Goal: Task Accomplishment & Management: Manage account settings

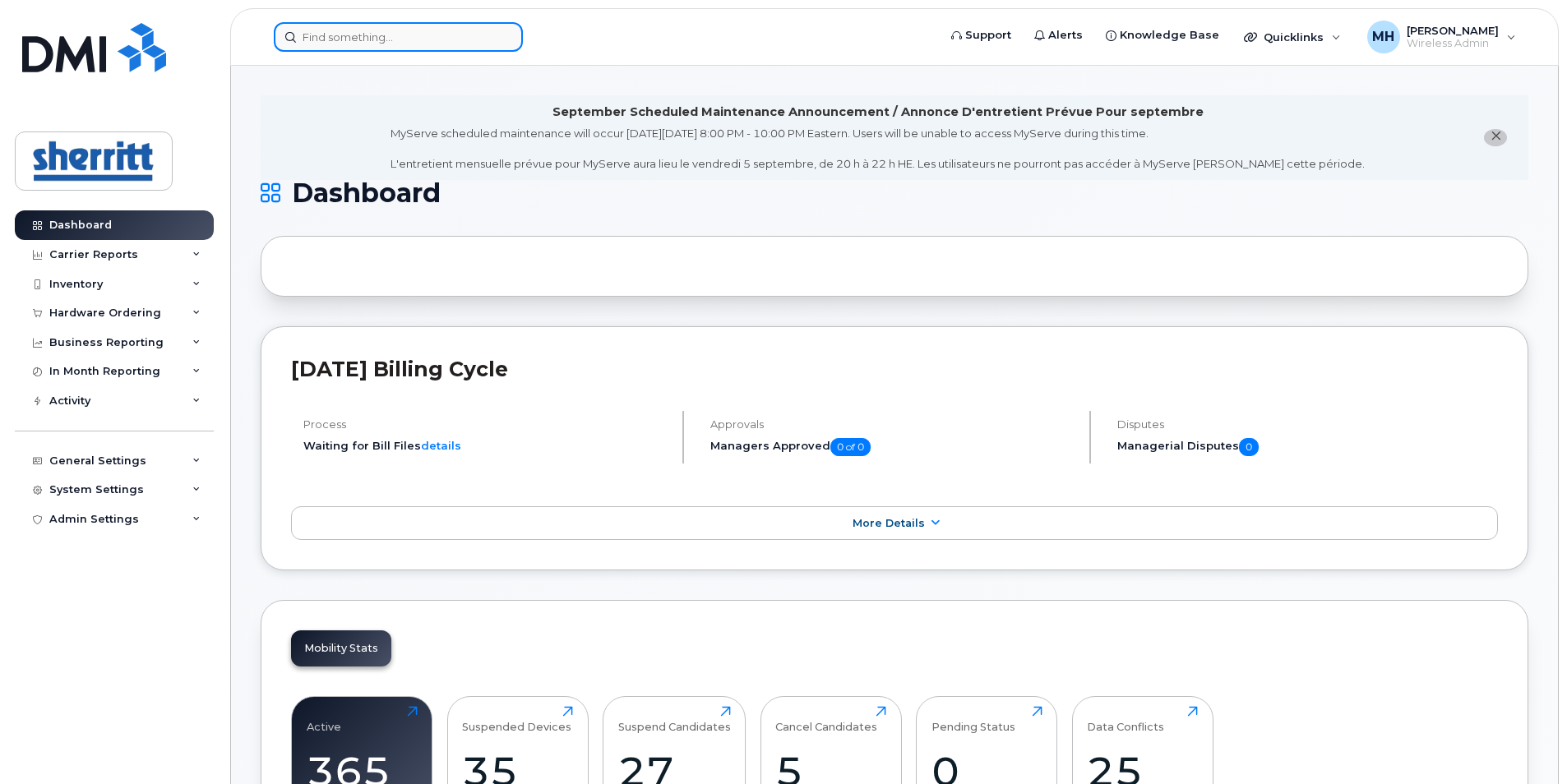
click at [454, 41] on input at bounding box center [398, 38] width 249 height 30
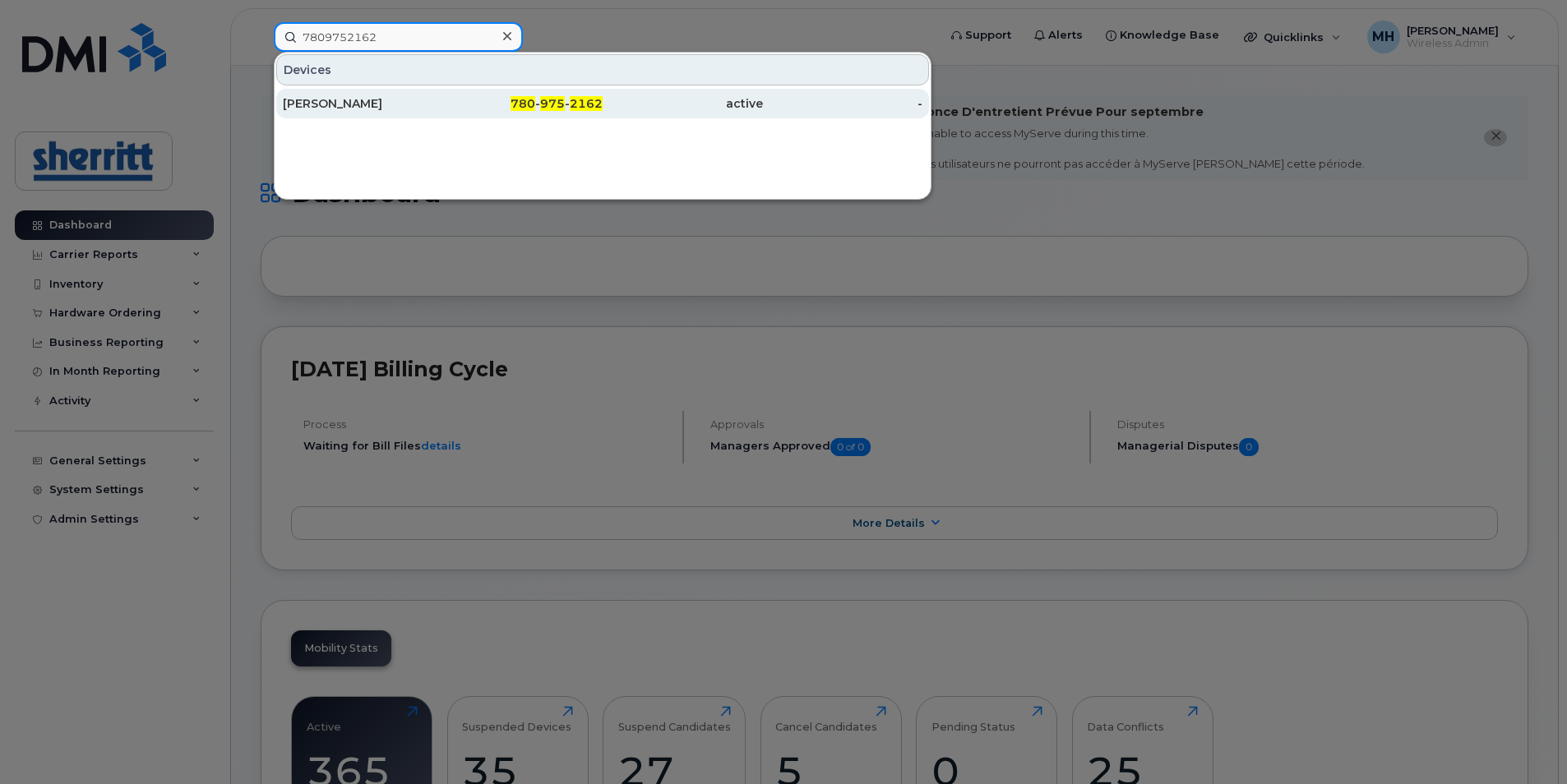
type input "7809752162"
click at [454, 105] on div "780 - 975 - 2162" at bounding box center [523, 104] width 160 height 17
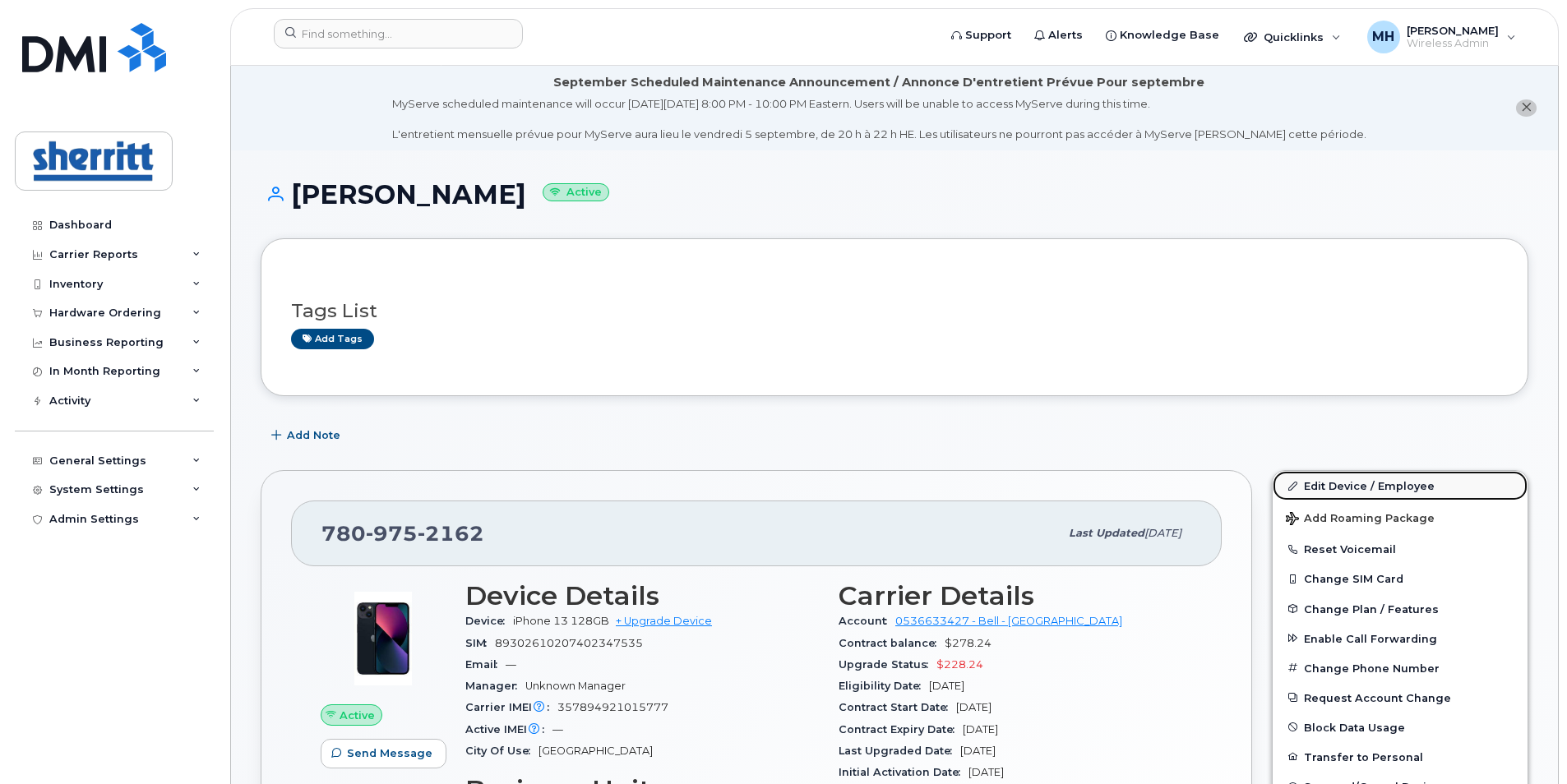
click at [1344, 482] on link "Edit Device / Employee" at bounding box center [1400, 486] width 255 height 30
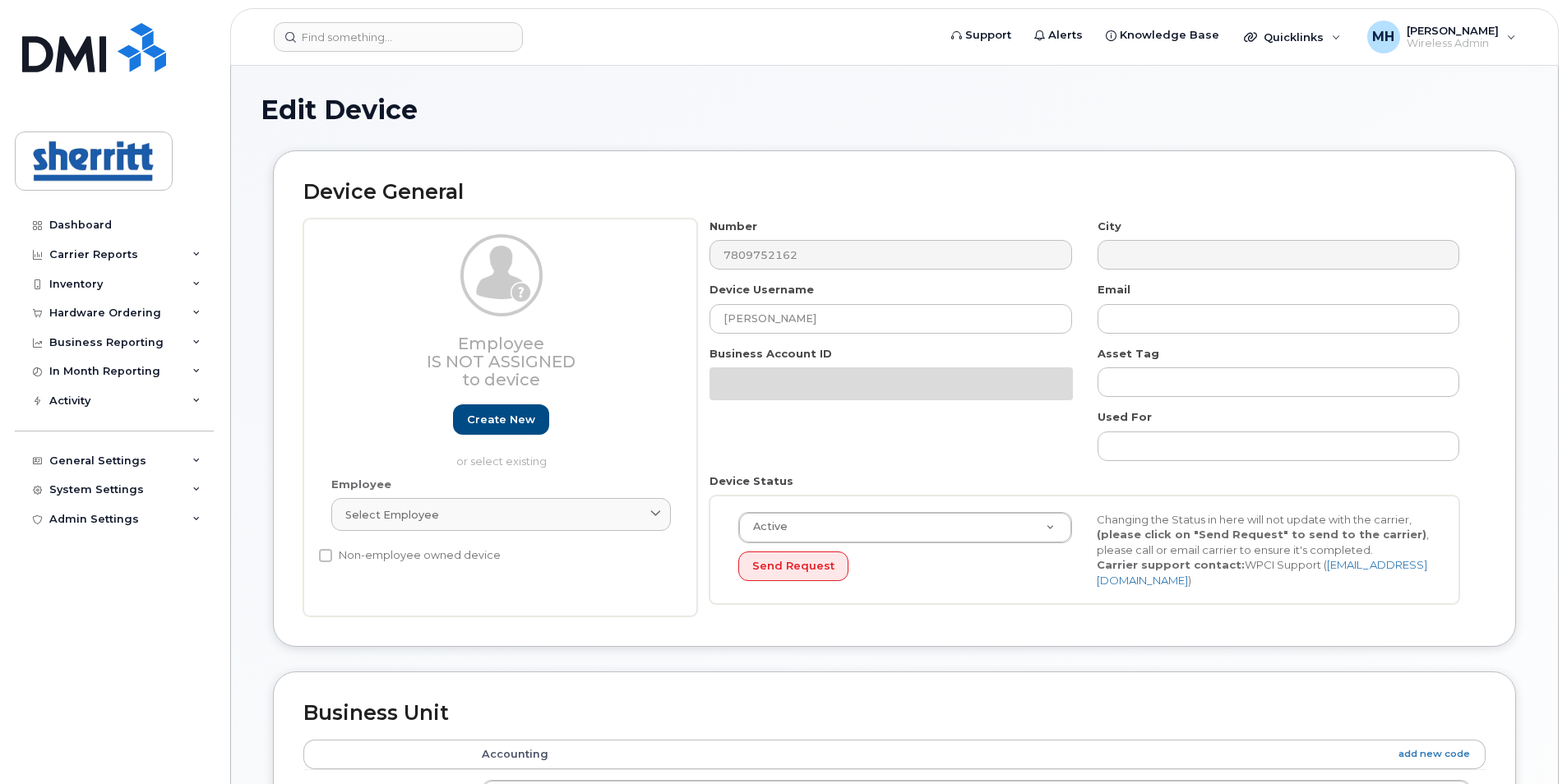
select select "5680457"
click at [887, 321] on input "Alyssa Carson" at bounding box center [890, 319] width 361 height 30
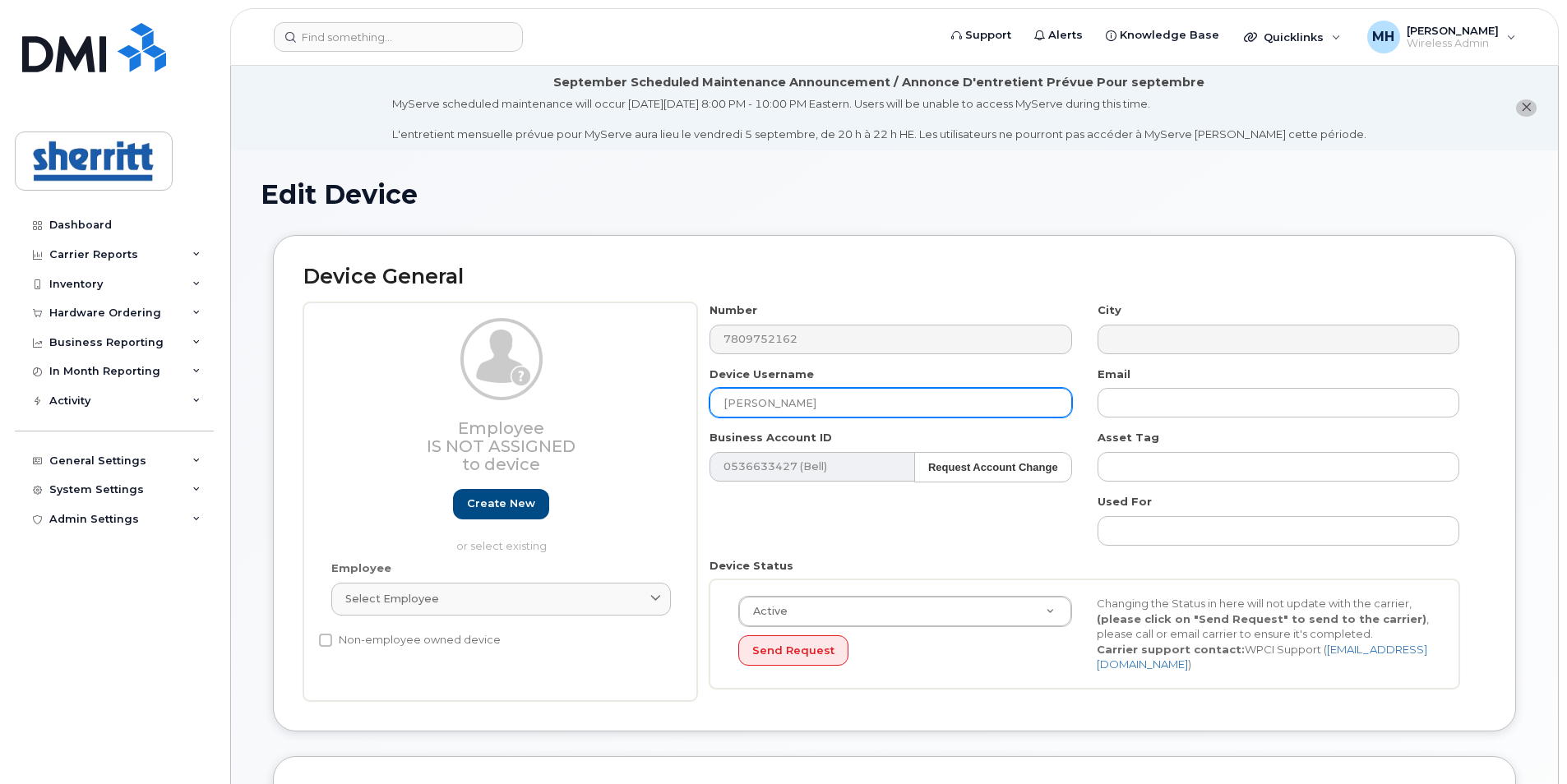
drag, startPoint x: 762, startPoint y: 400, endPoint x: 676, endPoint y: 400, distance: 86.0
click at [676, 400] on div "Employee Is not assigned to device Create new or select existing Employee Selec…" at bounding box center [894, 501] width 1182 height 399
paste input "Ian Schmidt"
type input "Ian Schmidt"
click at [724, 400] on input "Ian Schmidt" at bounding box center [890, 402] width 361 height 30
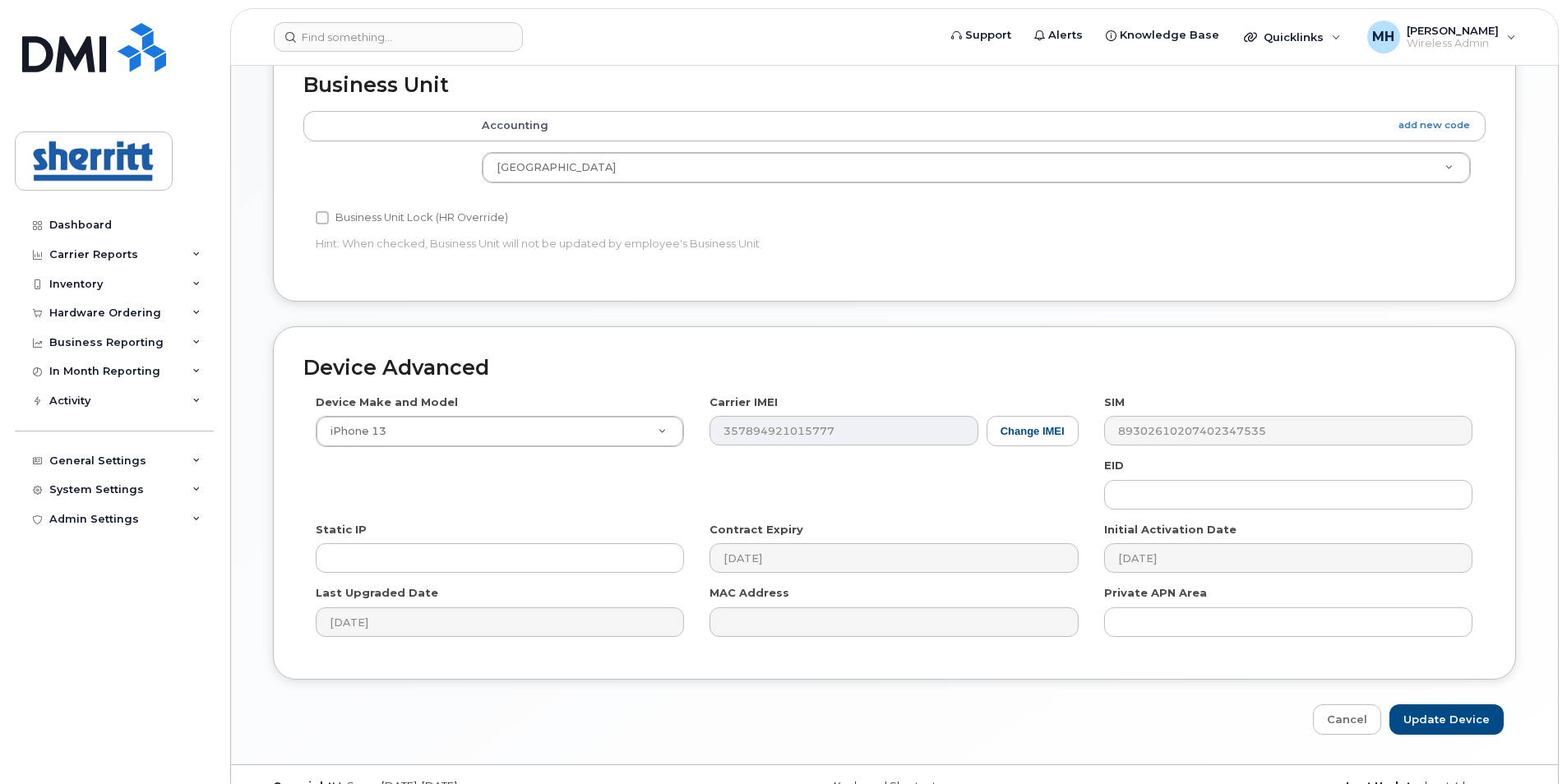
scroll to position [738, 0]
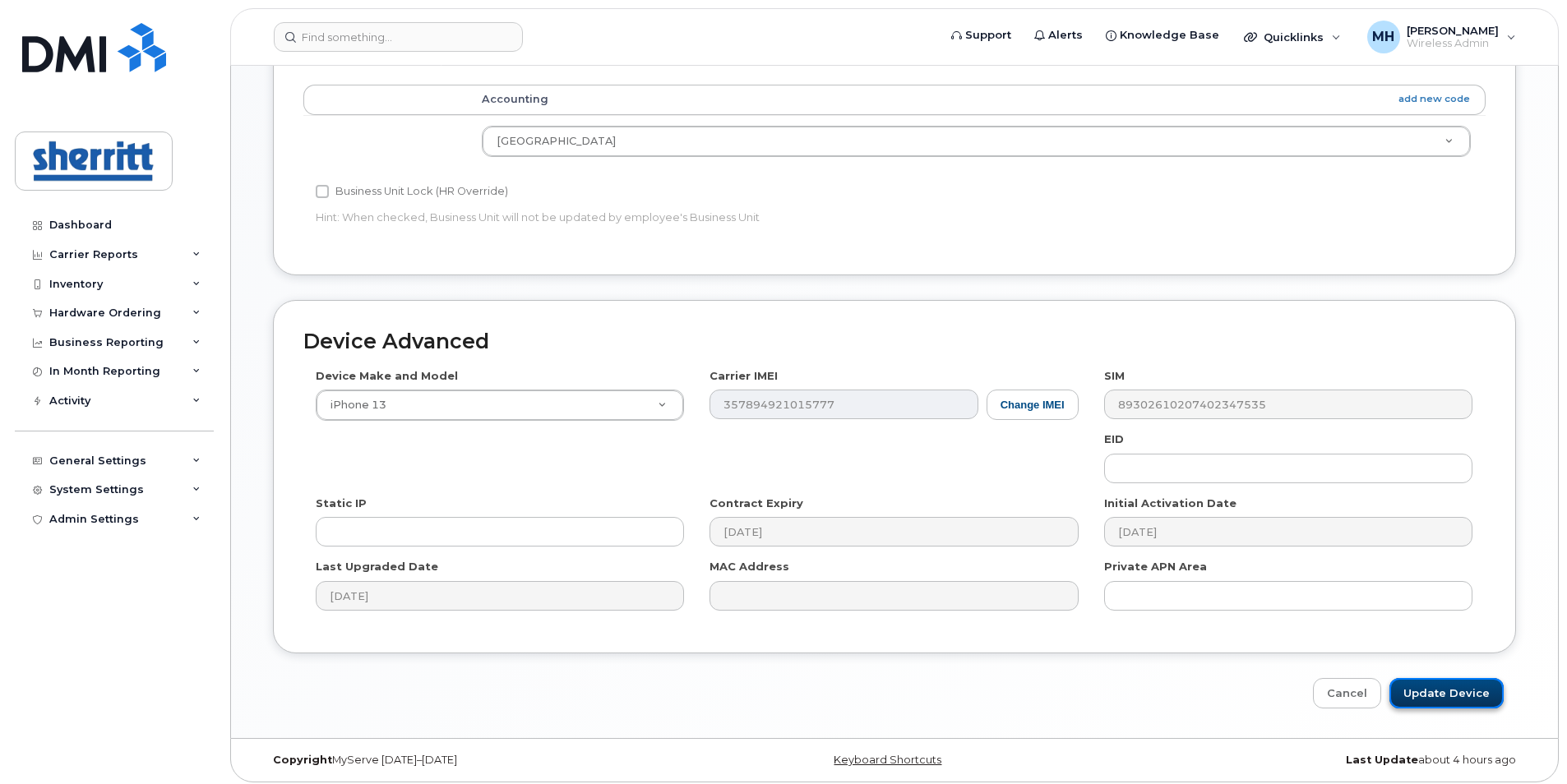
click at [1438, 690] on input "Update Device" at bounding box center [1446, 693] width 114 height 30
type input "Saving..."
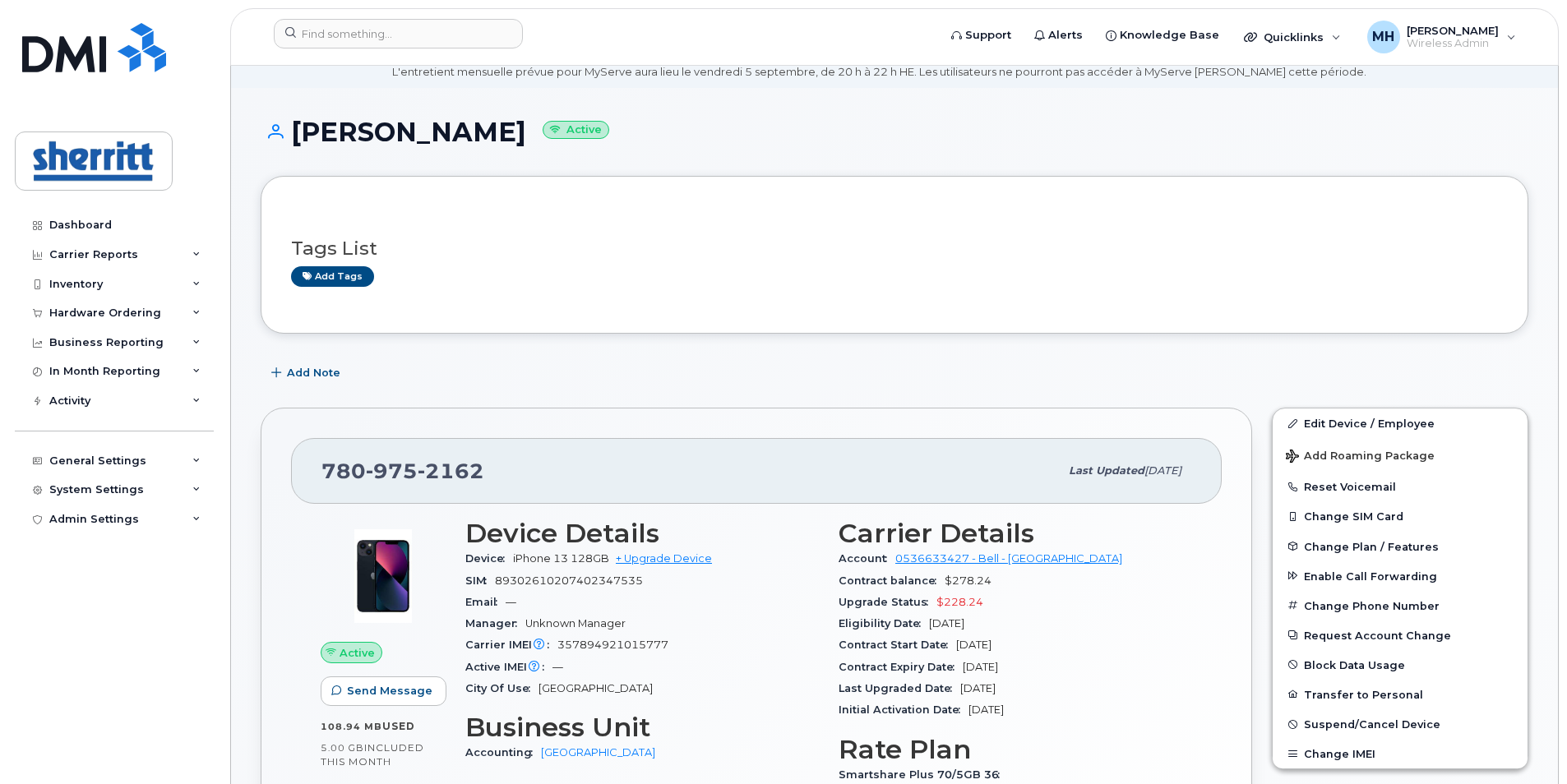
scroll to position [83, 0]
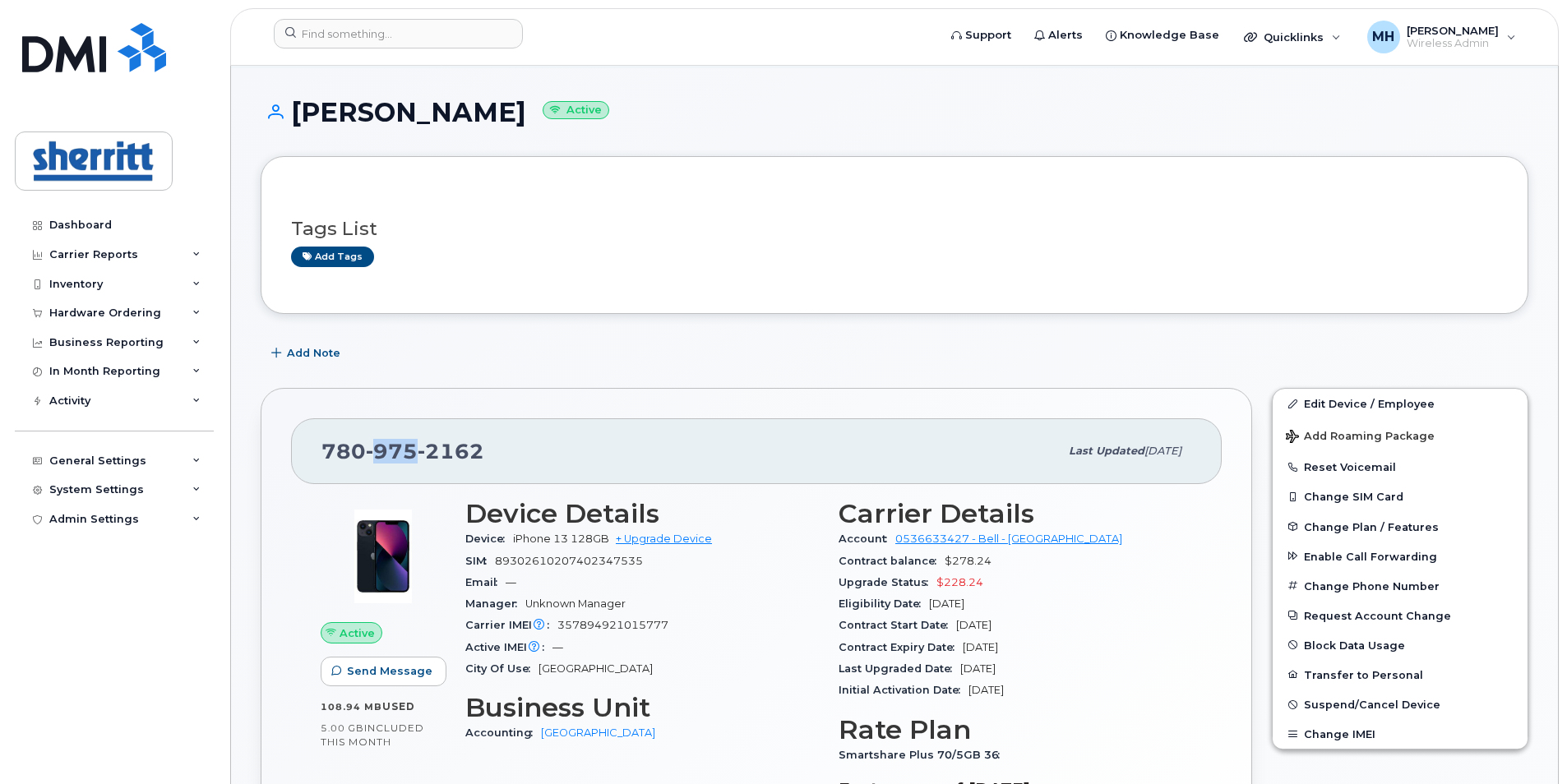
drag, startPoint x: 412, startPoint y: 450, endPoint x: 374, endPoint y: 447, distance: 38.1
click at [374, 447] on span "975" at bounding box center [391, 451] width 52 height 24
copy span "975"
drag, startPoint x: 480, startPoint y: 454, endPoint x: 428, endPoint y: 453, distance: 52.0
click at [428, 453] on span "2162" at bounding box center [450, 451] width 67 height 24
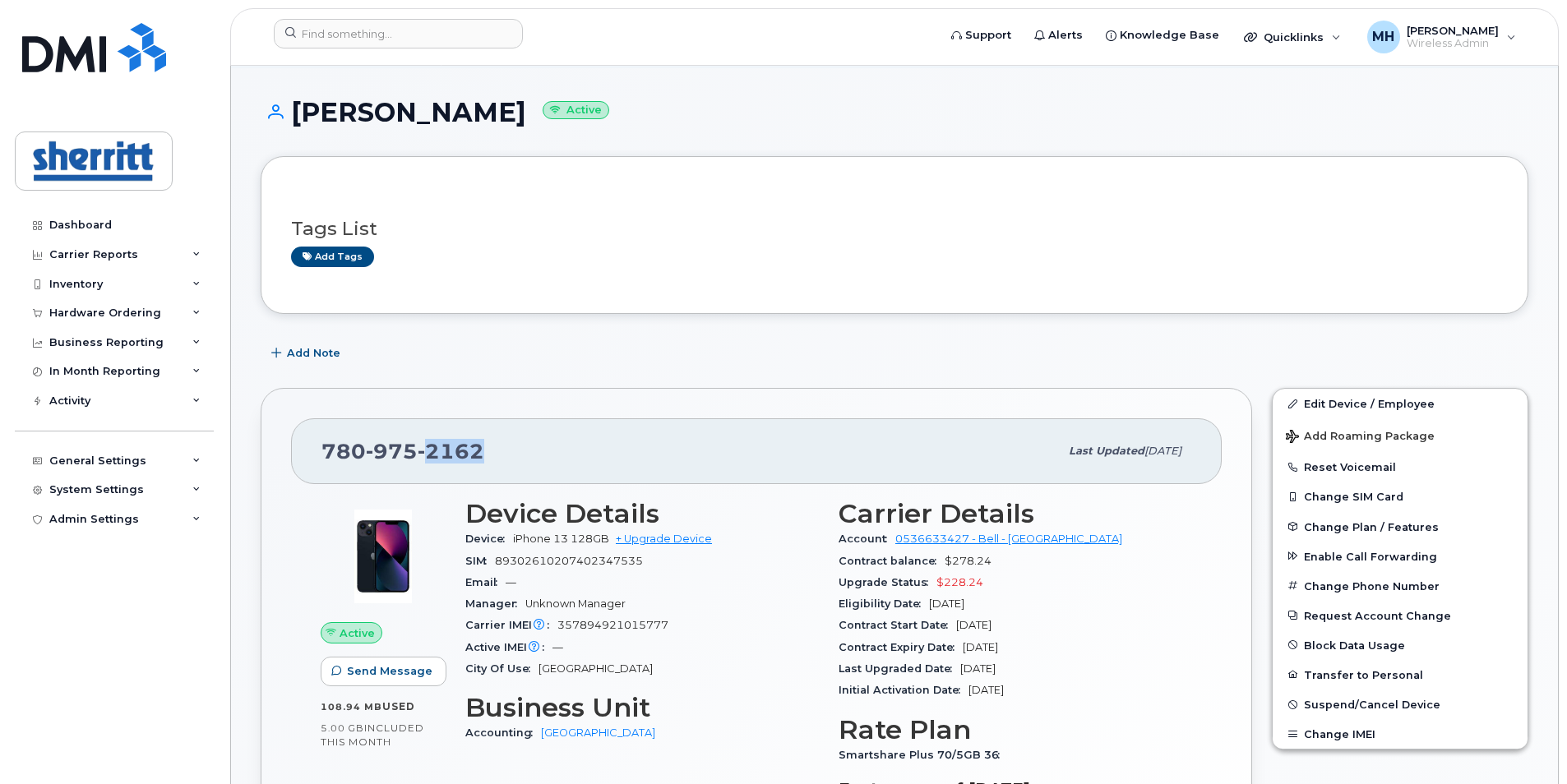
copy span "2162"
click at [544, 449] on div "780 975 2162" at bounding box center [691, 451] width 738 height 35
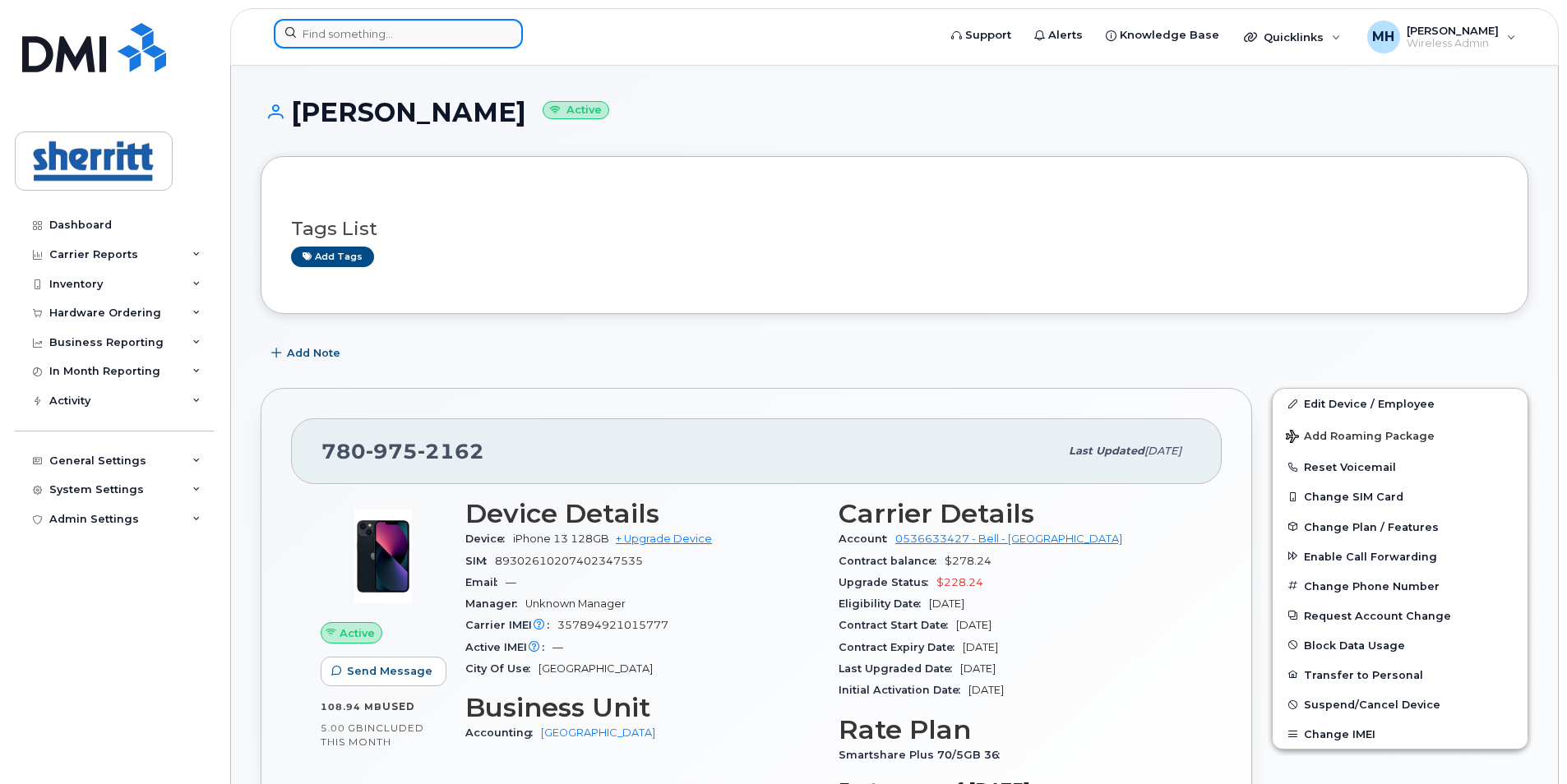
click at [387, 39] on input at bounding box center [398, 34] width 249 height 30
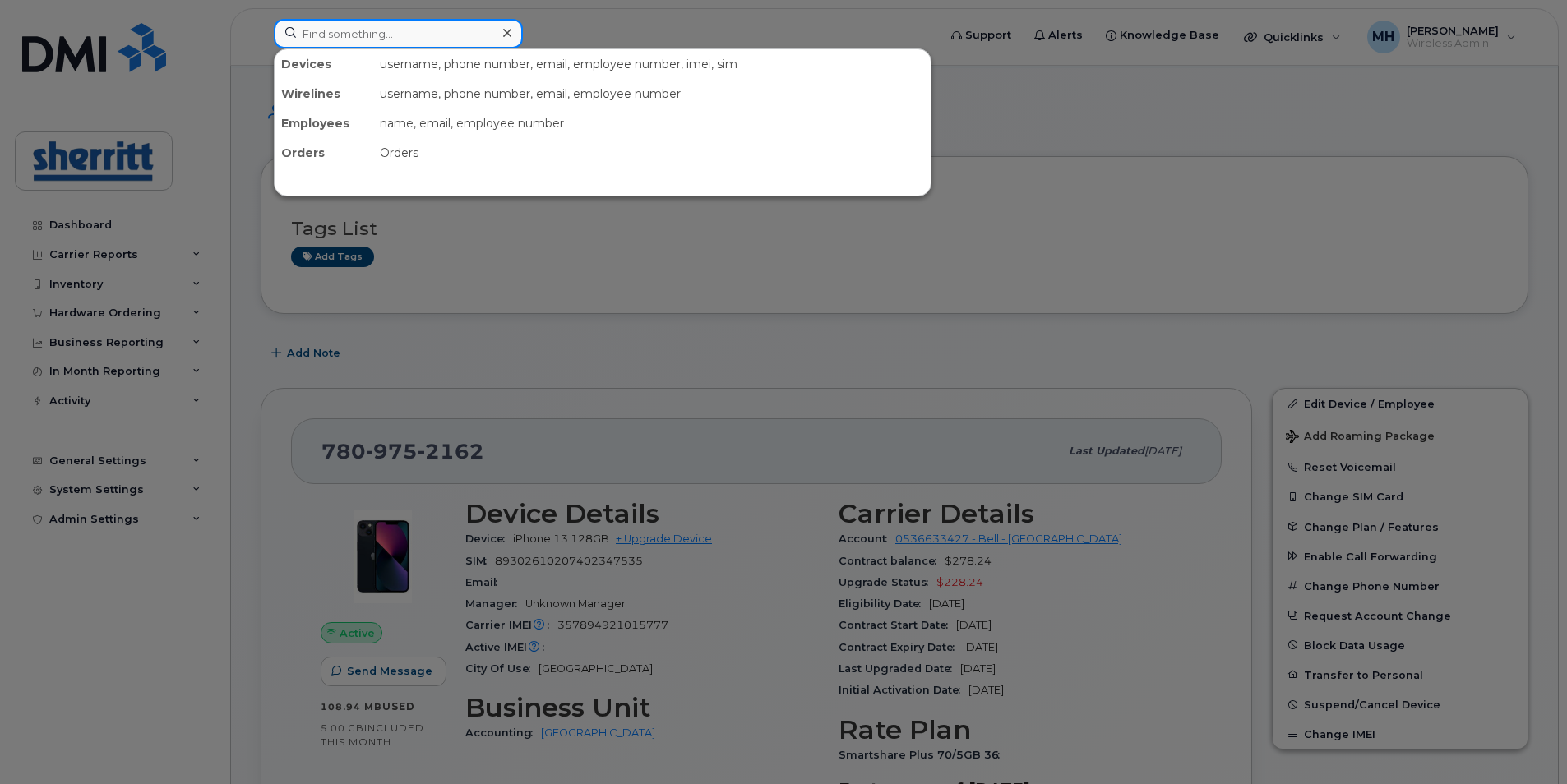
paste input "[PERSON_NAME]"
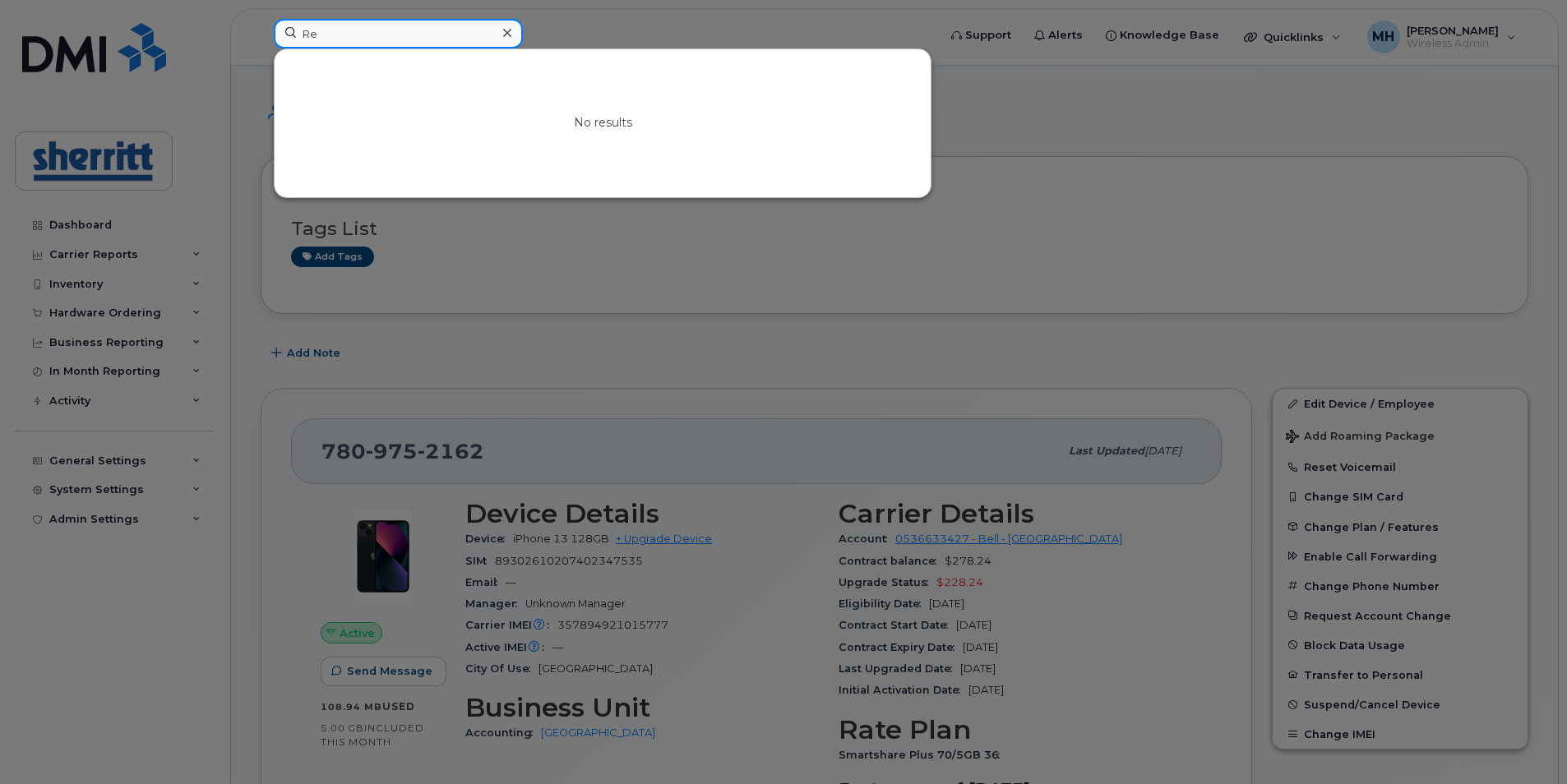
type input "R"
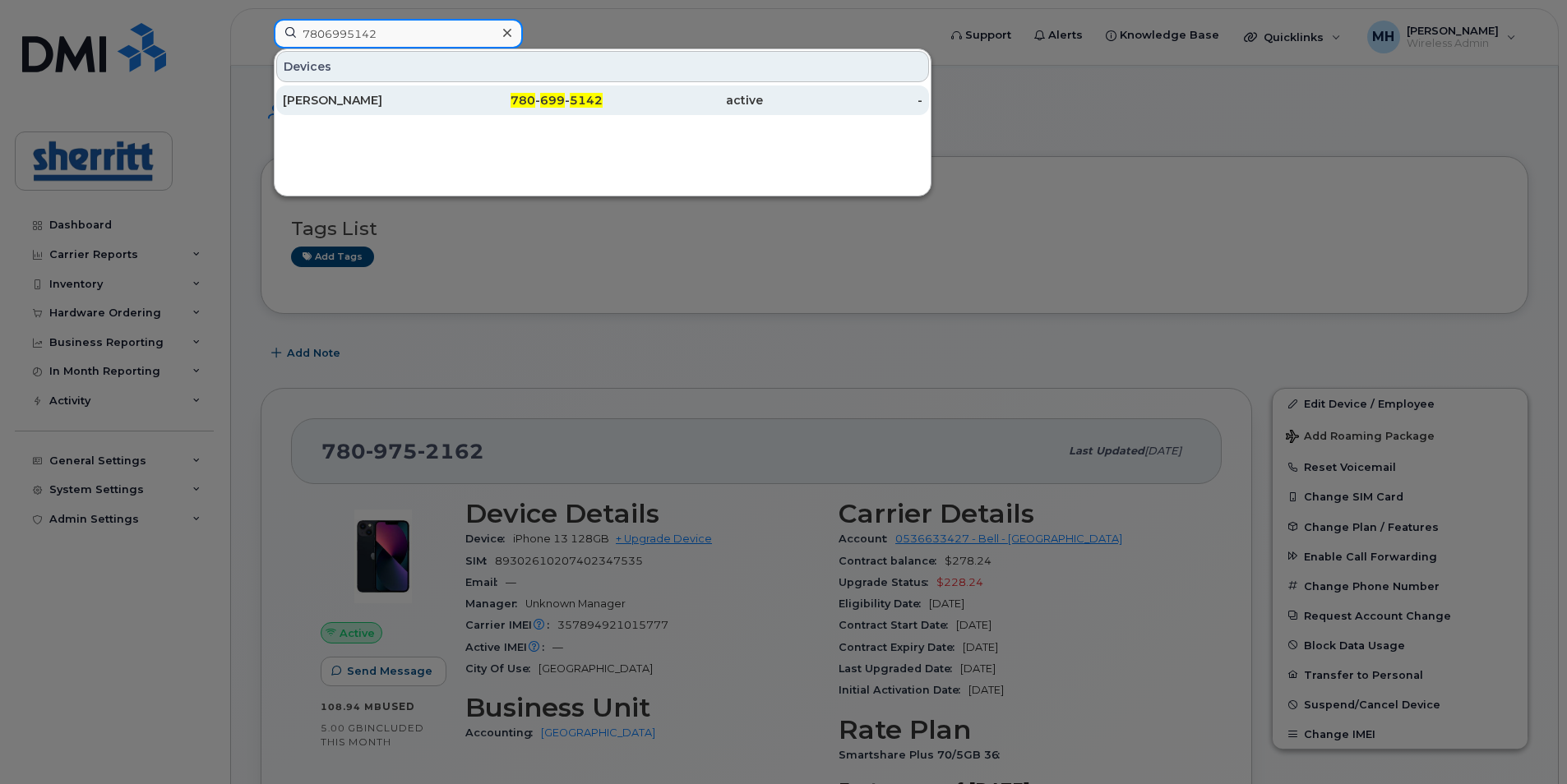
type input "7806995142"
click at [451, 96] on div "780 - 699 - 5142" at bounding box center [523, 100] width 160 height 17
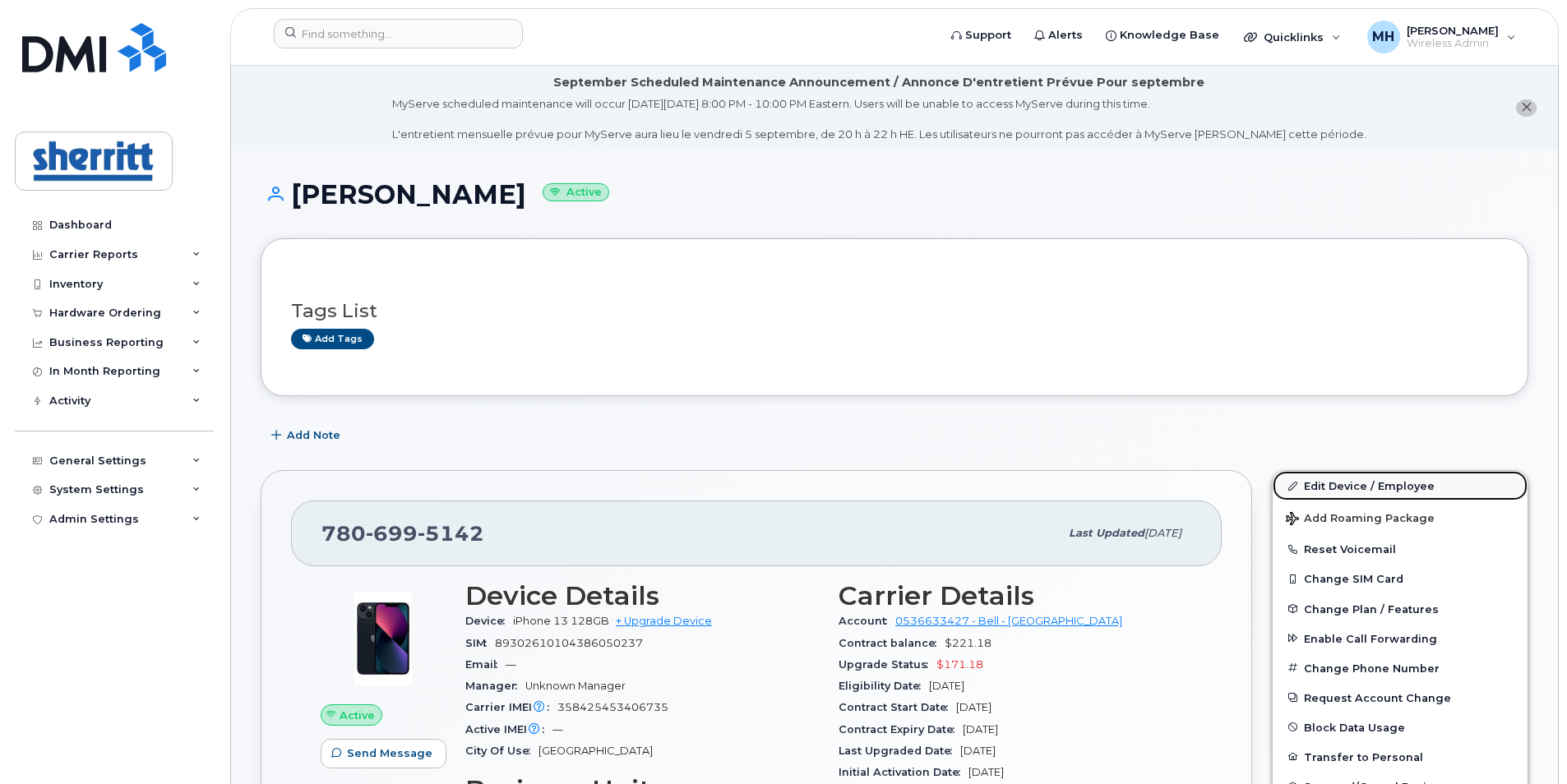
click at [1338, 488] on link "Edit Device / Employee" at bounding box center [1400, 486] width 255 height 30
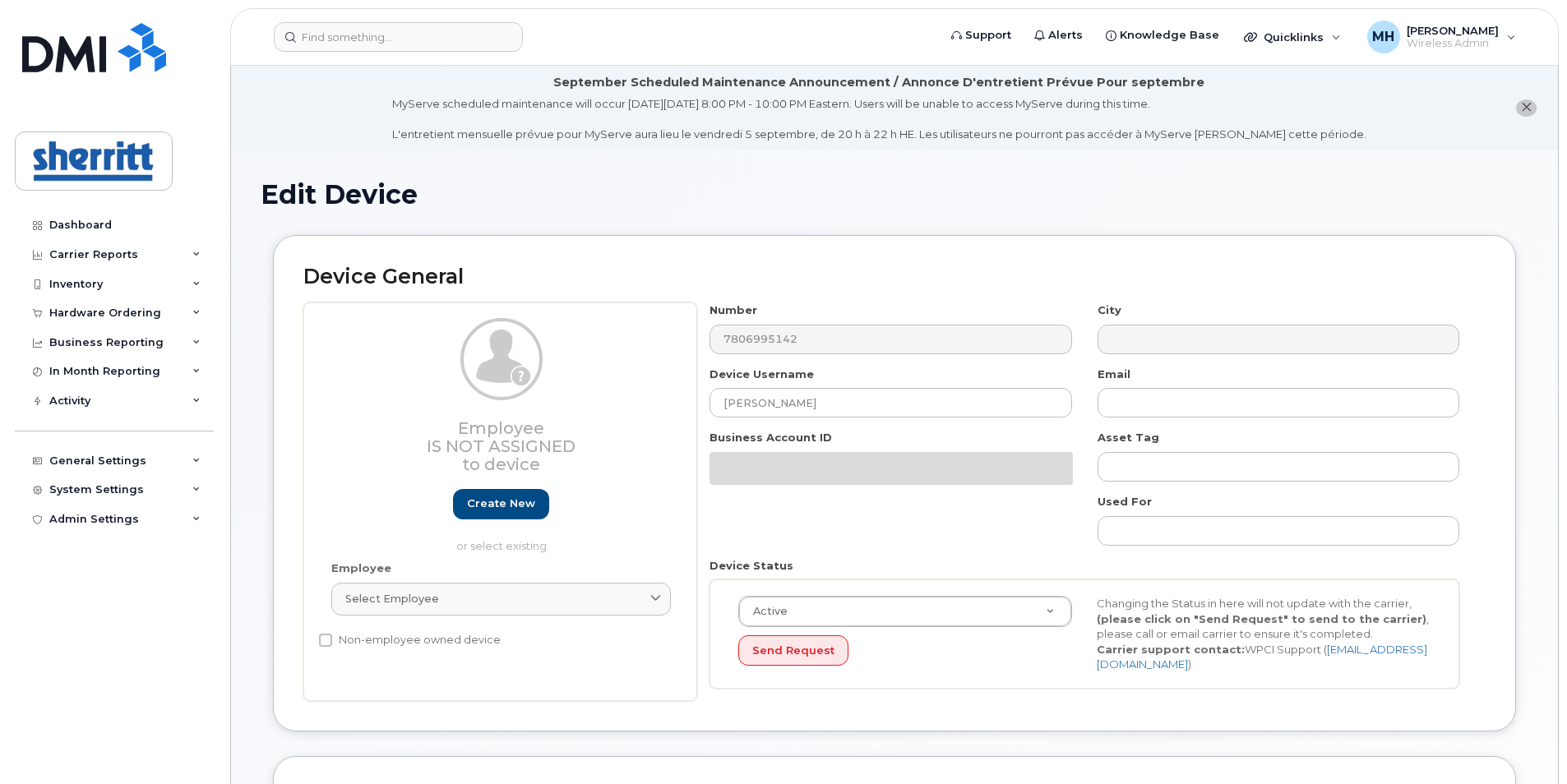
select select "5680457"
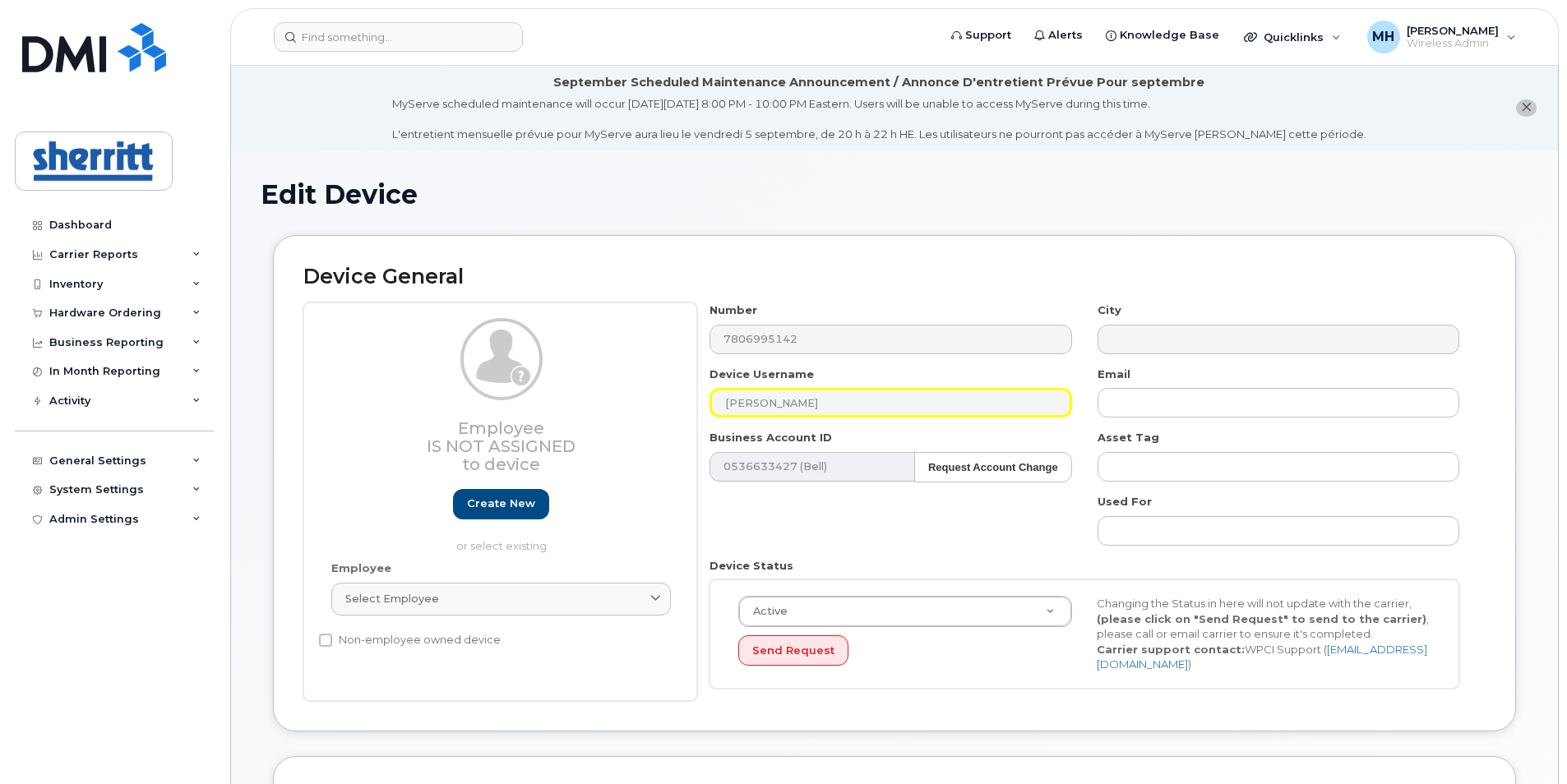
drag, startPoint x: 833, startPoint y: 404, endPoint x: 681, endPoint y: 404, distance: 152.0
click at [681, 404] on div "Employee Is not assigned to device Create new or select existing Employee Selec…" at bounding box center [894, 501] width 1182 height 399
drag, startPoint x: 851, startPoint y: 401, endPoint x: 666, endPoint y: 403, distance: 185.0
click at [666, 403] on div "Employee Is not assigned to device Create new or select existing Employee Selec…" at bounding box center [894, 501] width 1182 height 399
paste input "Rebecca Ferguson"
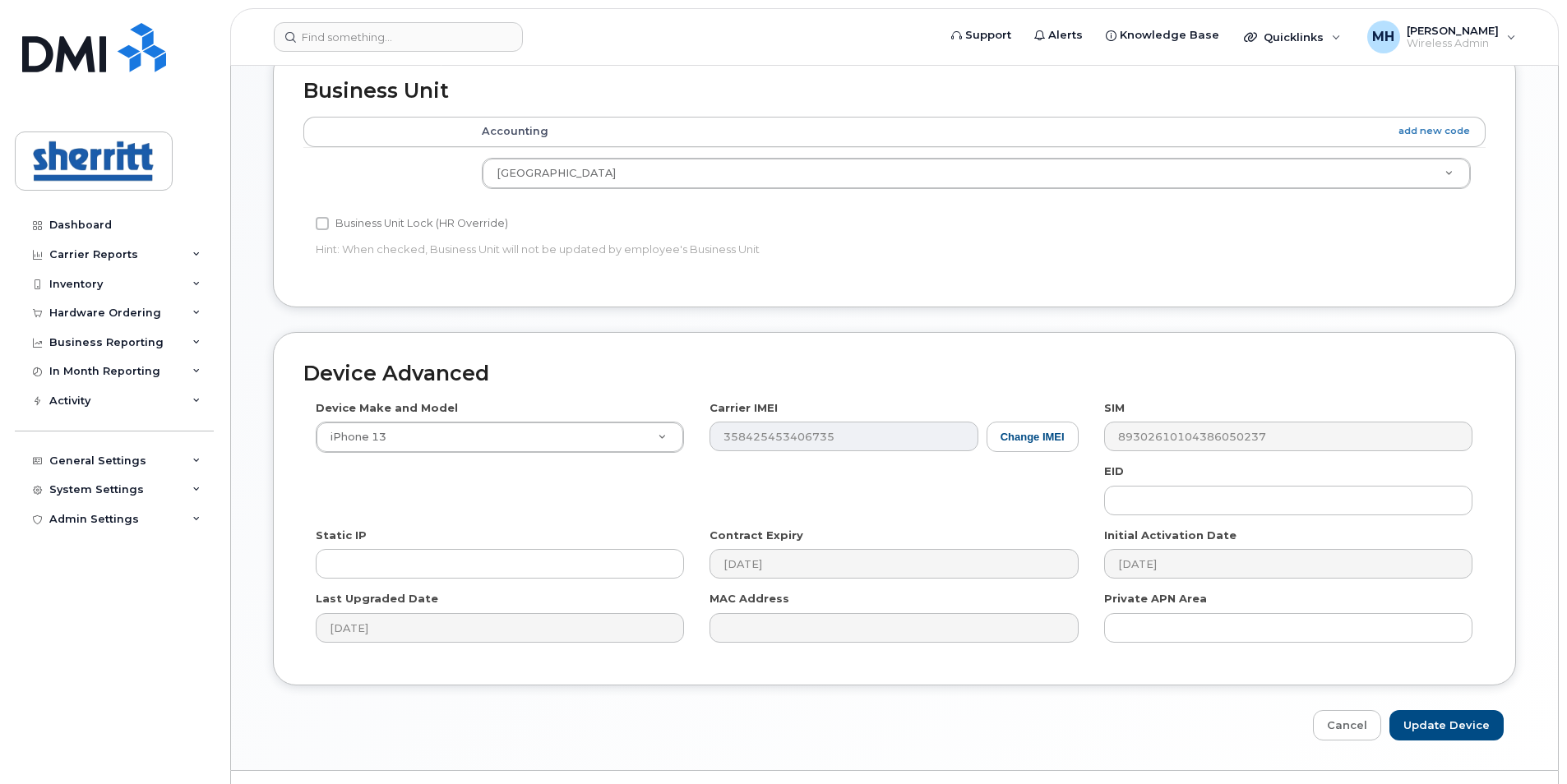
scroll to position [738, 0]
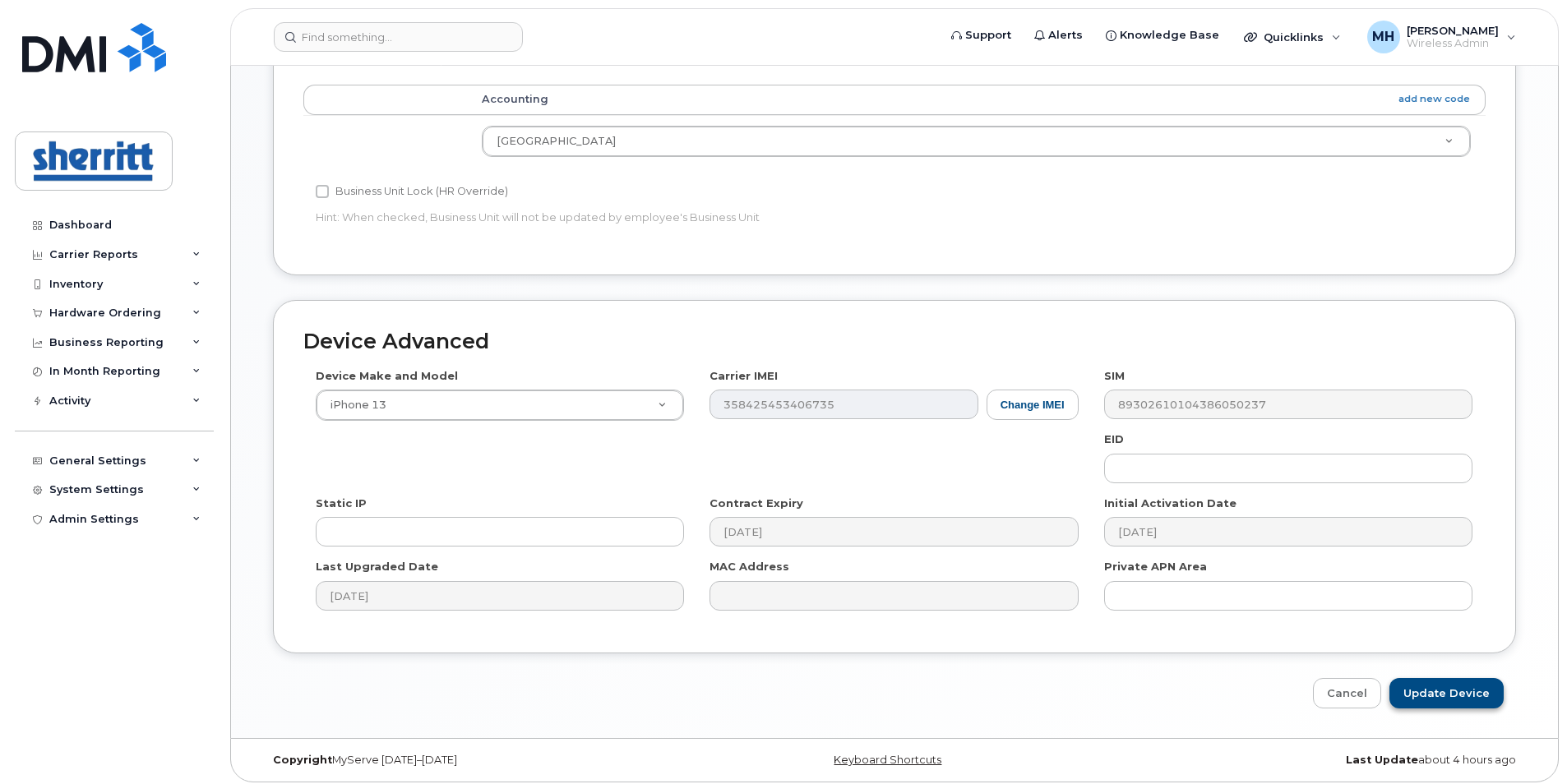
type input "Rebecca Ferguson"
click at [1466, 686] on input "Update Device" at bounding box center [1446, 693] width 114 height 30
type input "Saving..."
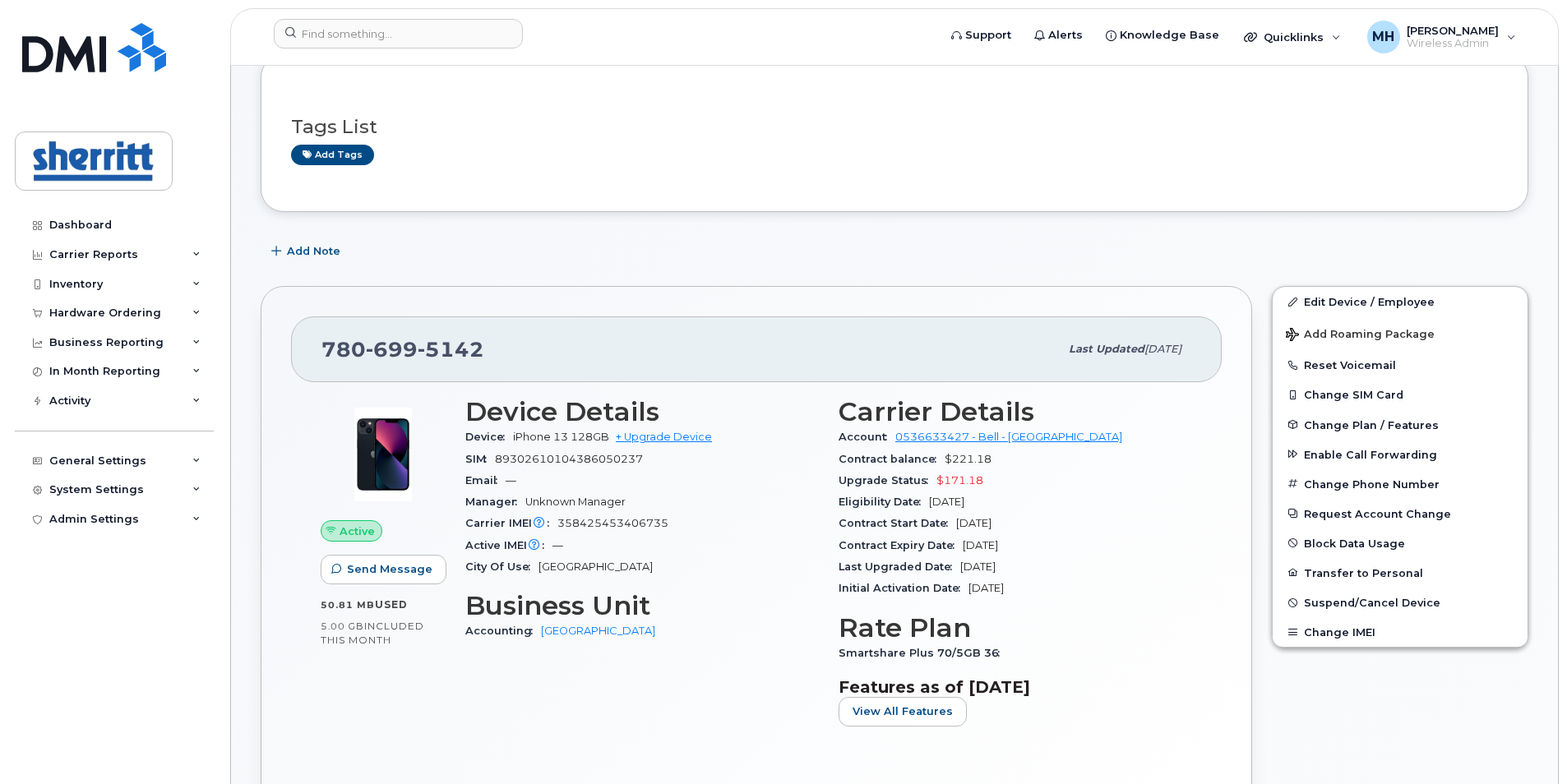
scroll to position [164, 0]
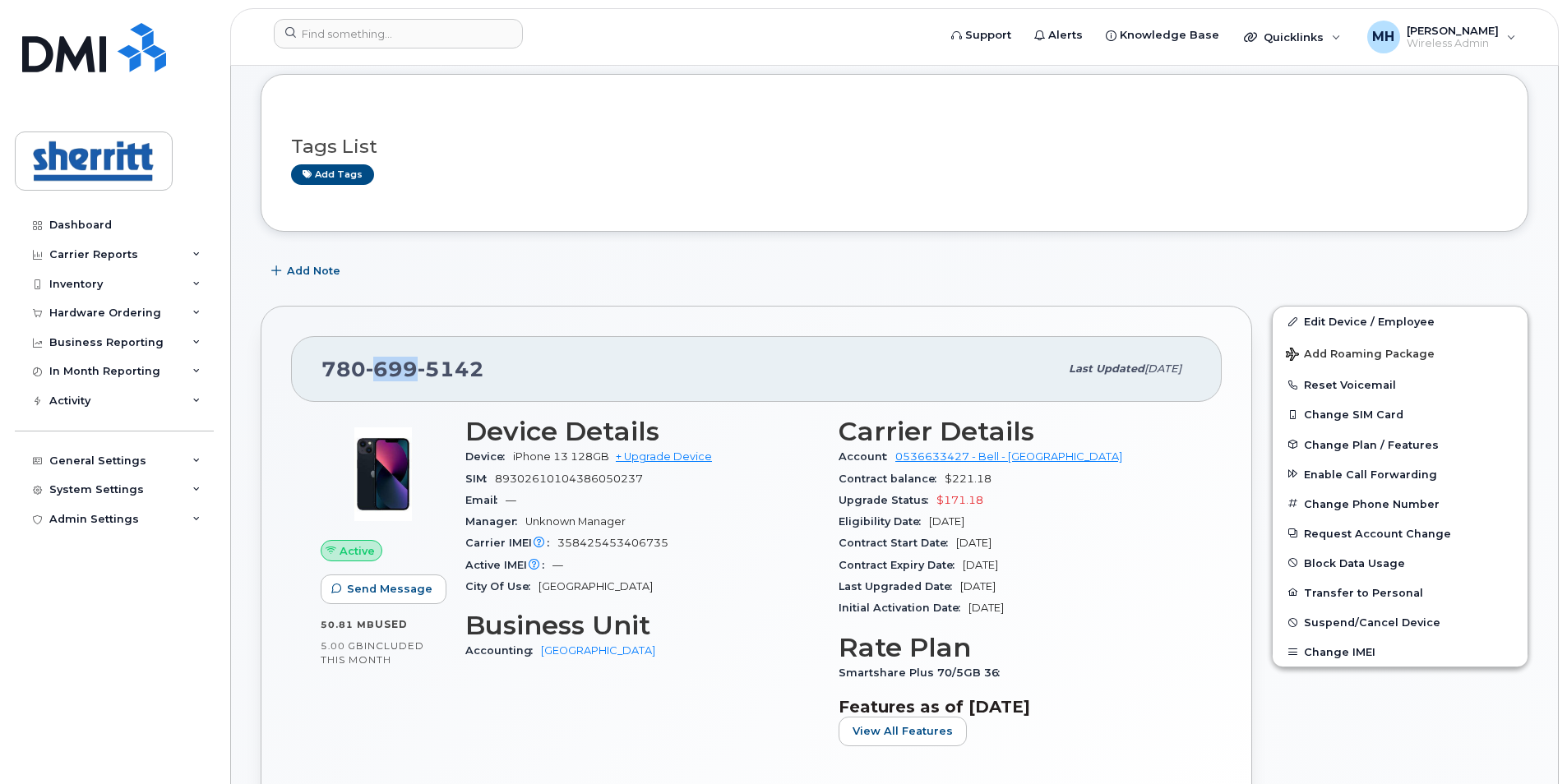
drag, startPoint x: 415, startPoint y: 374, endPoint x: 376, endPoint y: 368, distance: 39.5
click at [376, 368] on span "780 699 5142" at bounding box center [403, 369] width 162 height 24
copy span "699"
drag, startPoint x: 489, startPoint y: 364, endPoint x: 430, endPoint y: 367, distance: 59.1
click at [430, 367] on div "780 699 5142" at bounding box center [691, 369] width 738 height 35
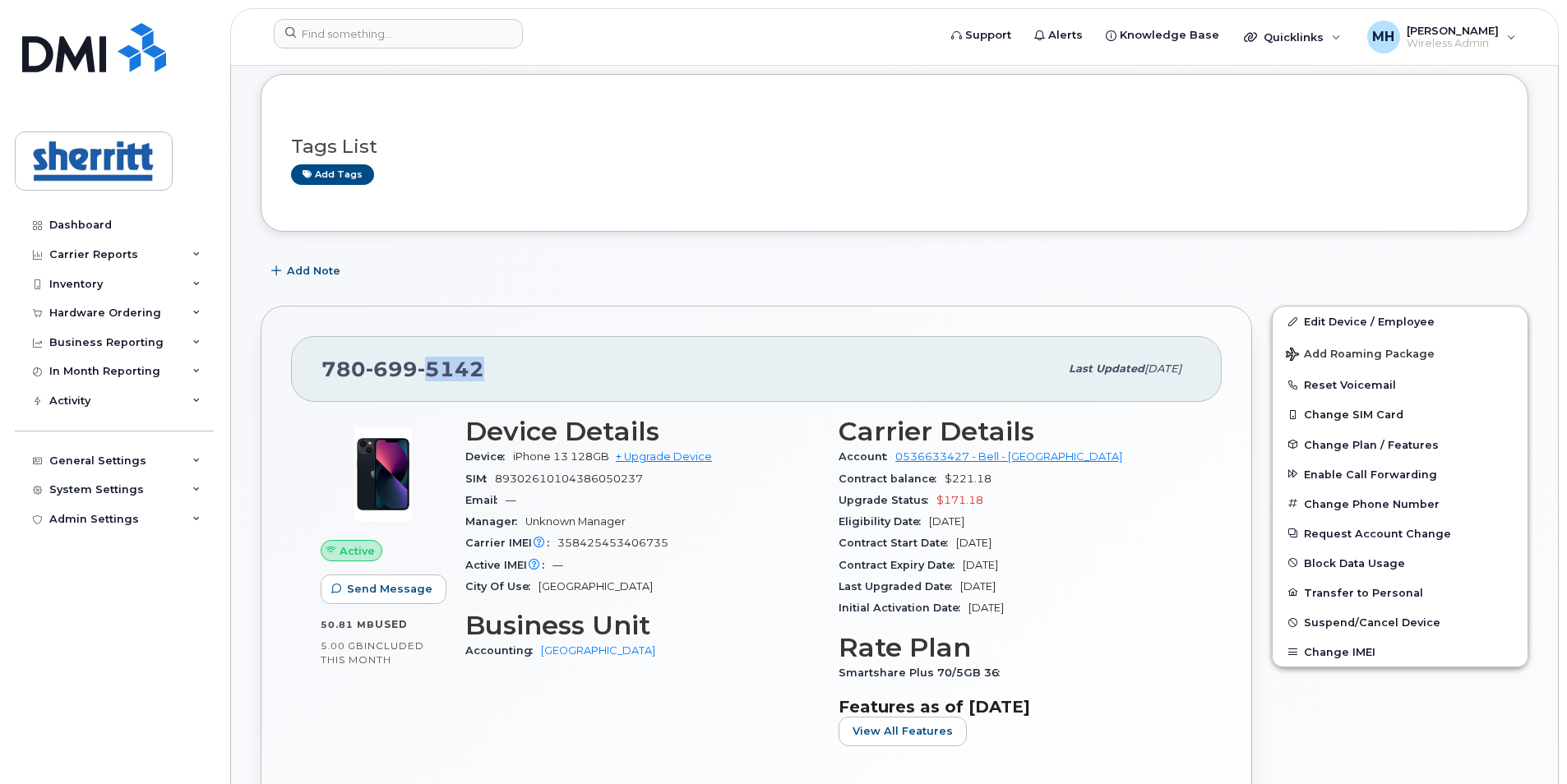
copy span "5142"
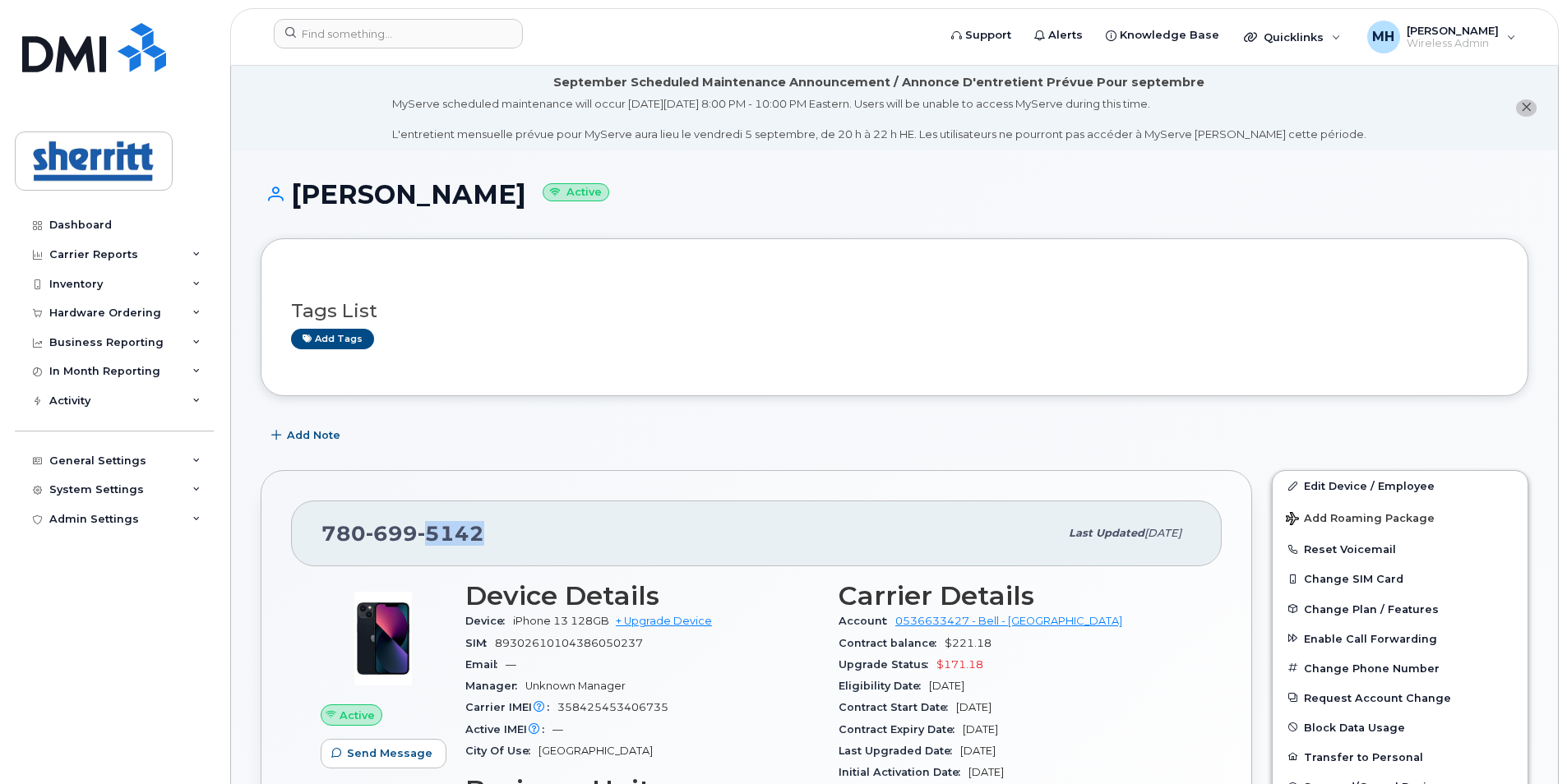
drag, startPoint x: 545, startPoint y: 196, endPoint x: 299, endPoint y: 192, distance: 246.0
click at [299, 192] on h1 "Rebecca Ferguson Active" at bounding box center [894, 194] width 1268 height 29
copy h1 "Rebecca Ferguson"
click at [377, 36] on input at bounding box center [398, 34] width 249 height 30
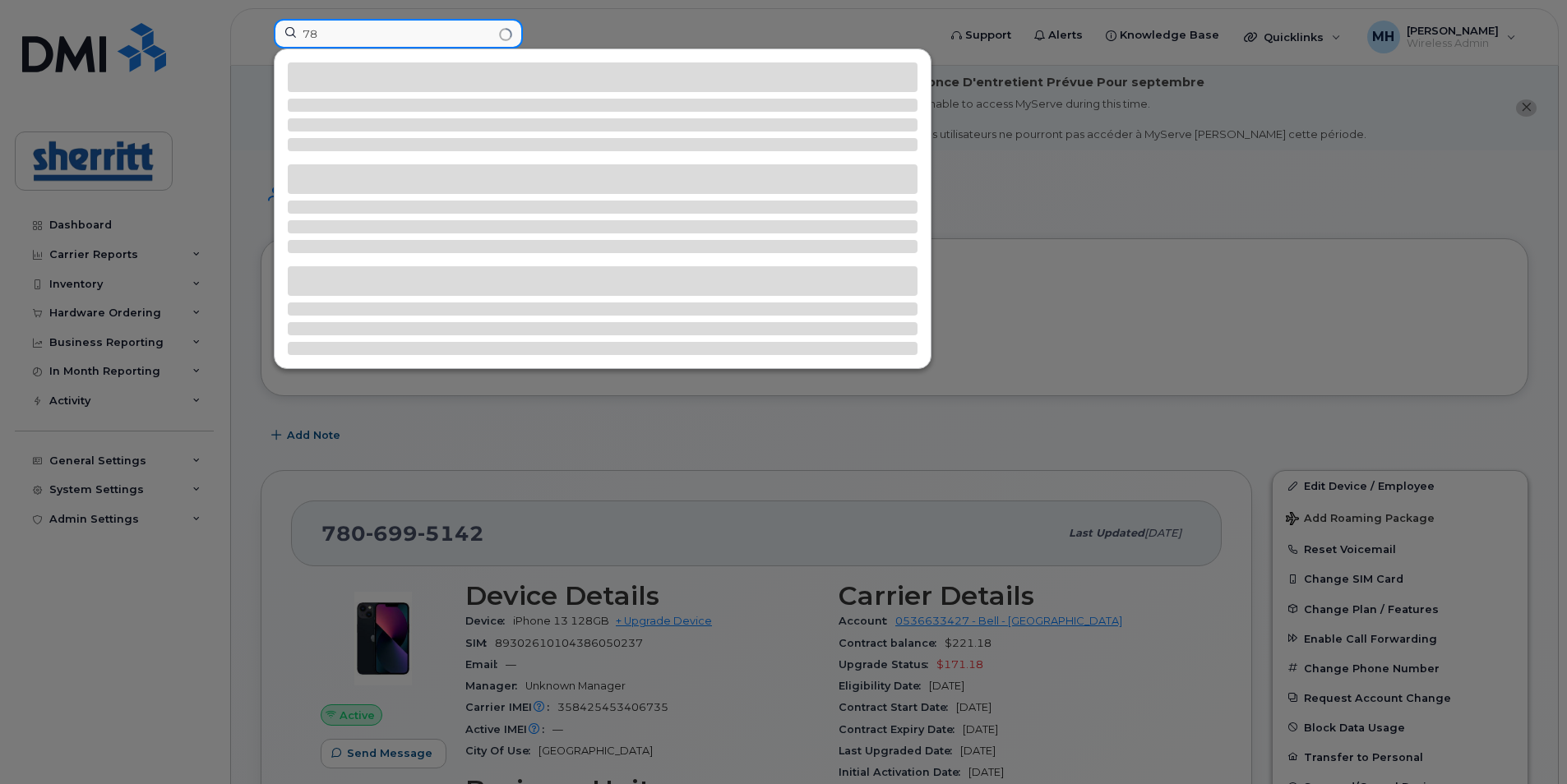
type input "7"
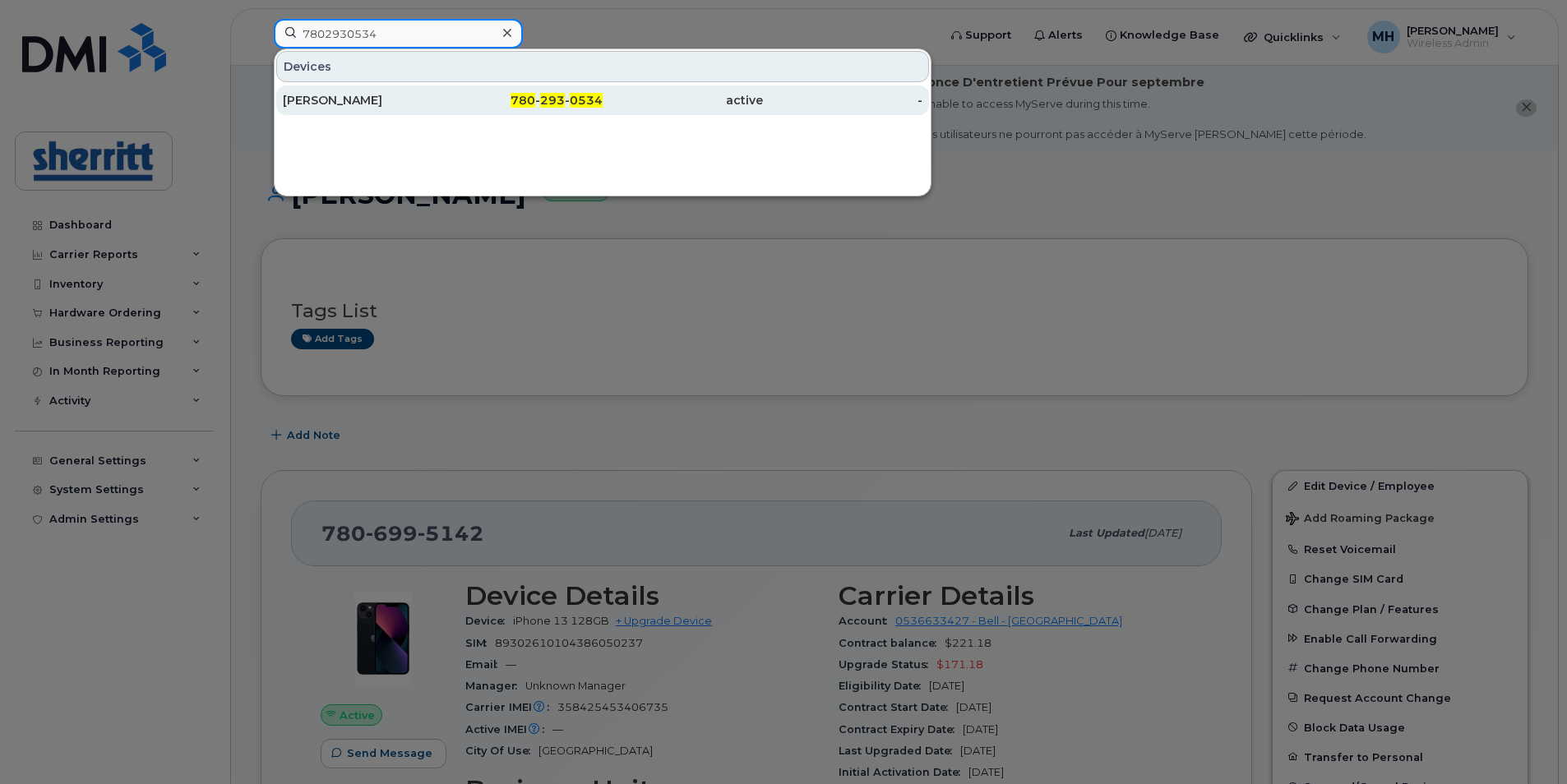
type input "7802930534"
click at [467, 110] on div "780 - 293 - 0534" at bounding box center [523, 100] width 160 height 30
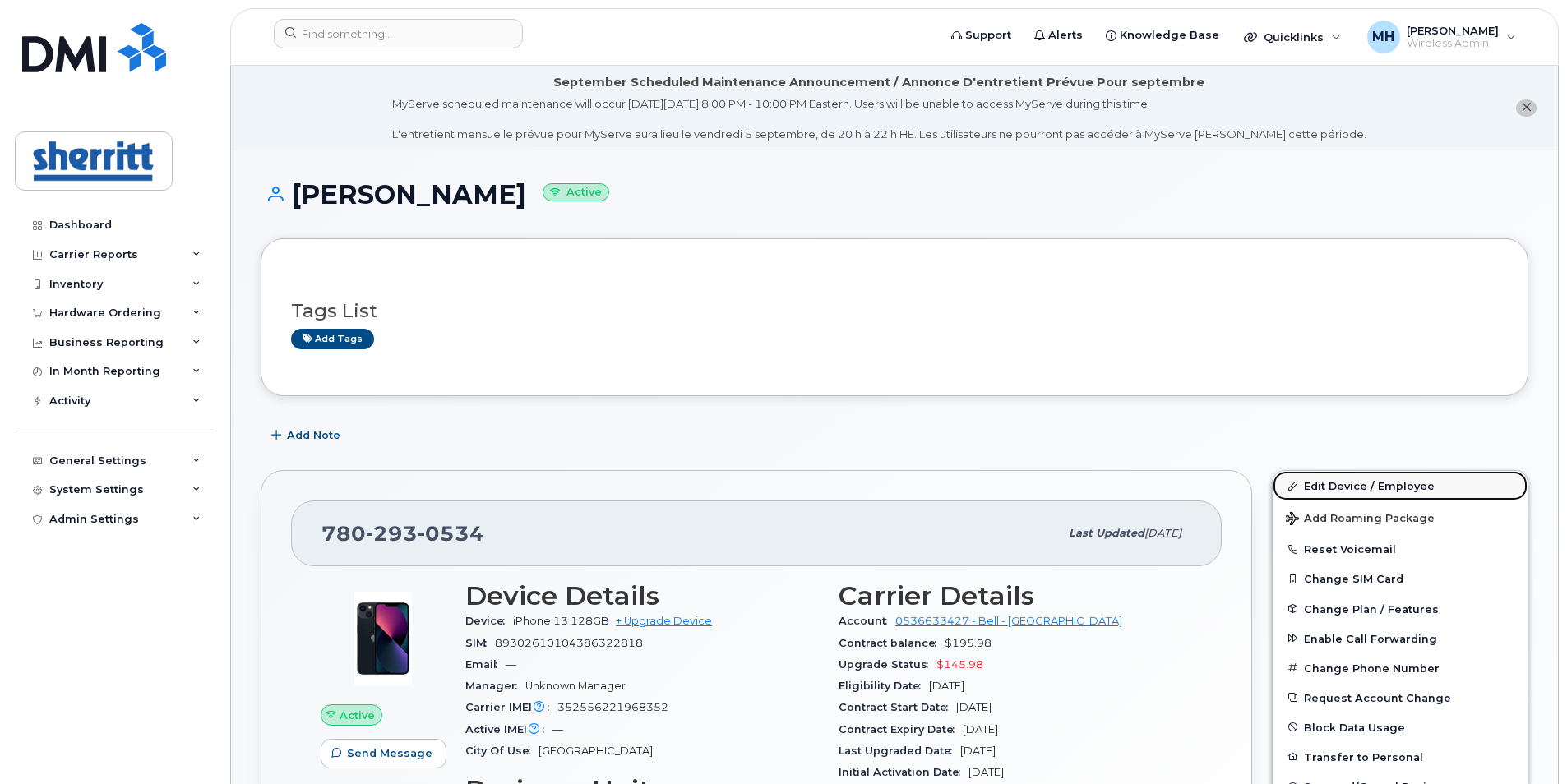
click at [1360, 483] on link "Edit Device / Employee" at bounding box center [1400, 486] width 255 height 30
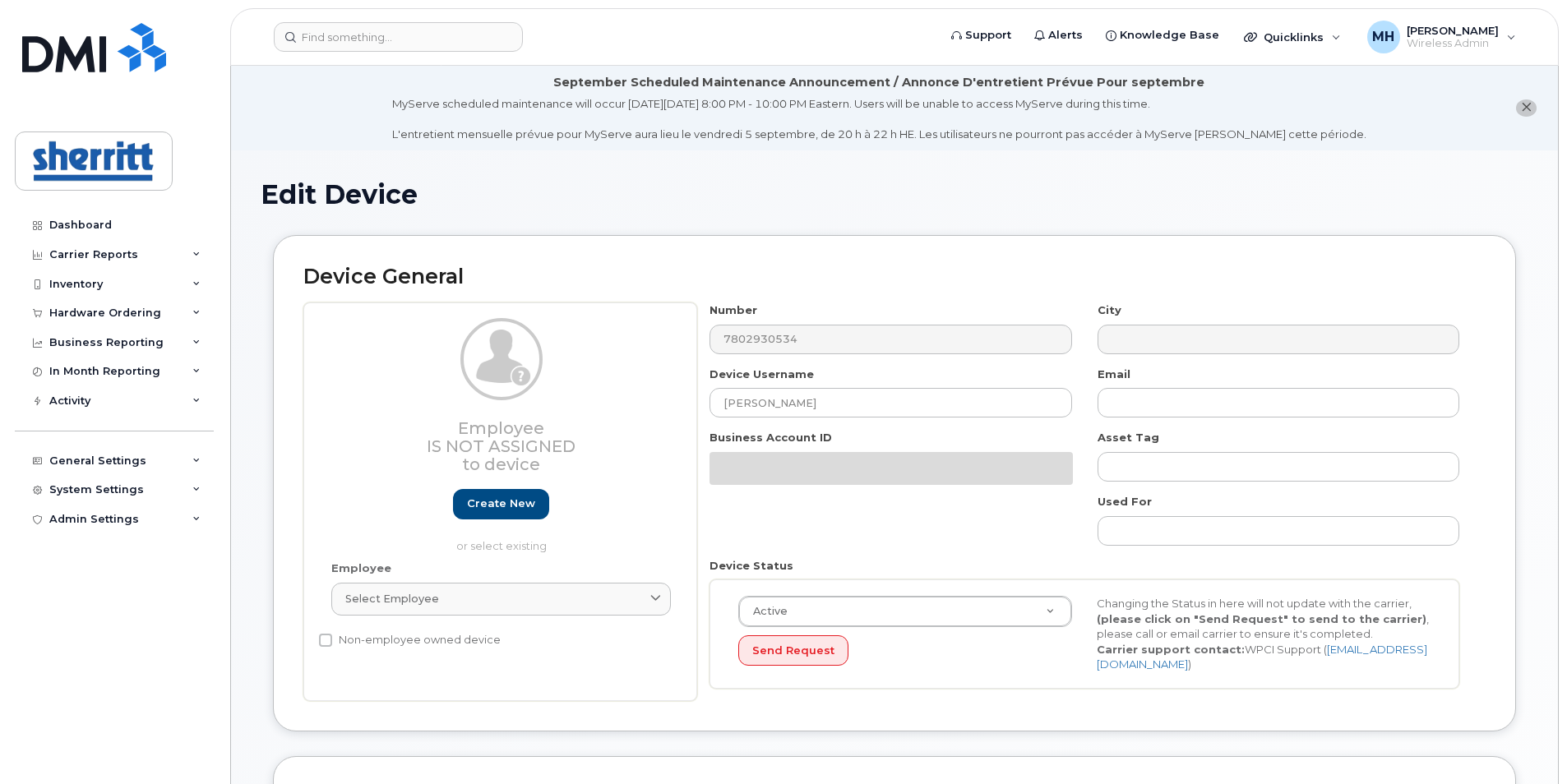
select select "5680457"
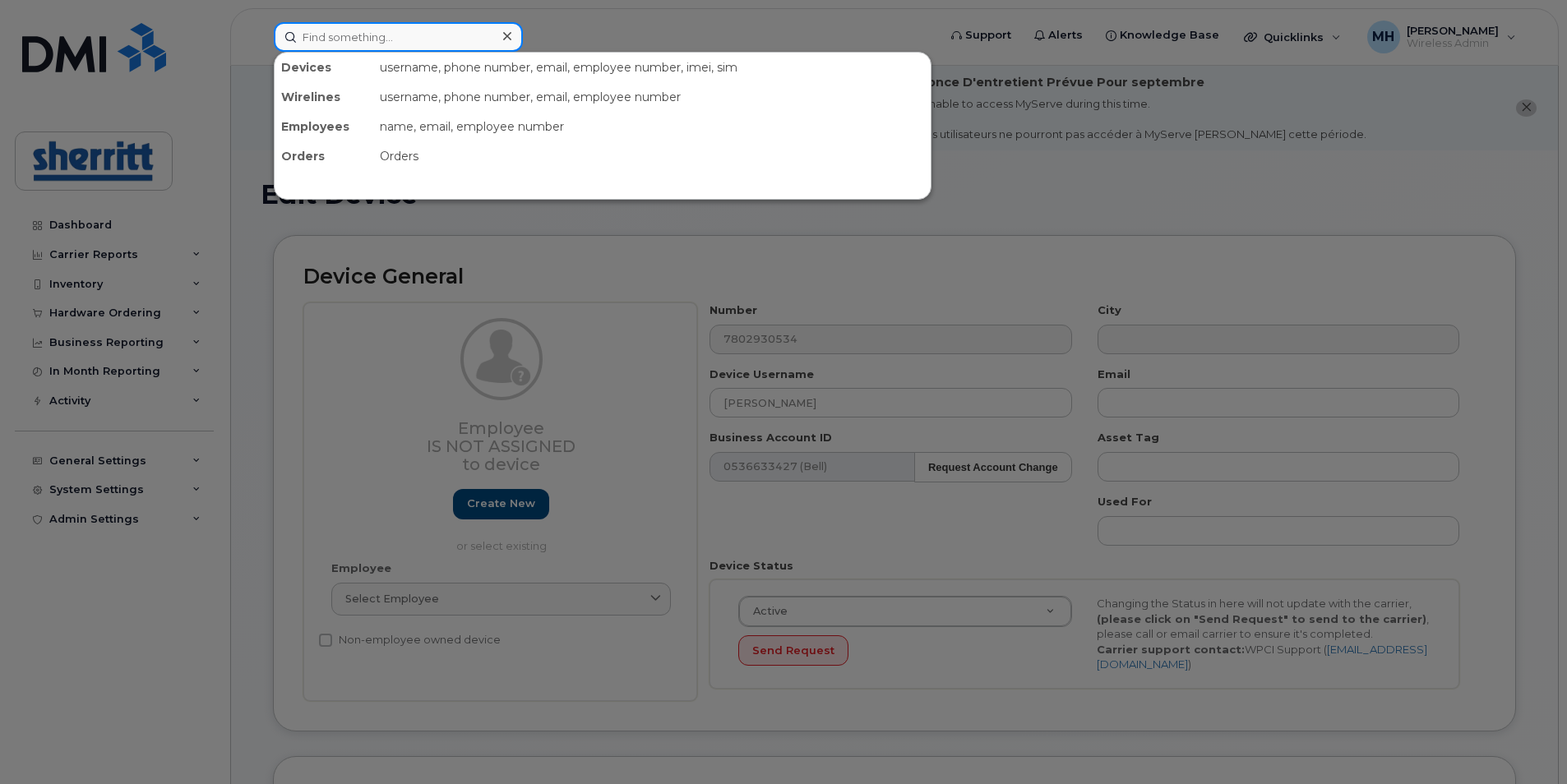
click at [373, 41] on input at bounding box center [398, 38] width 249 height 30
paste input "[PERSON_NAME]"
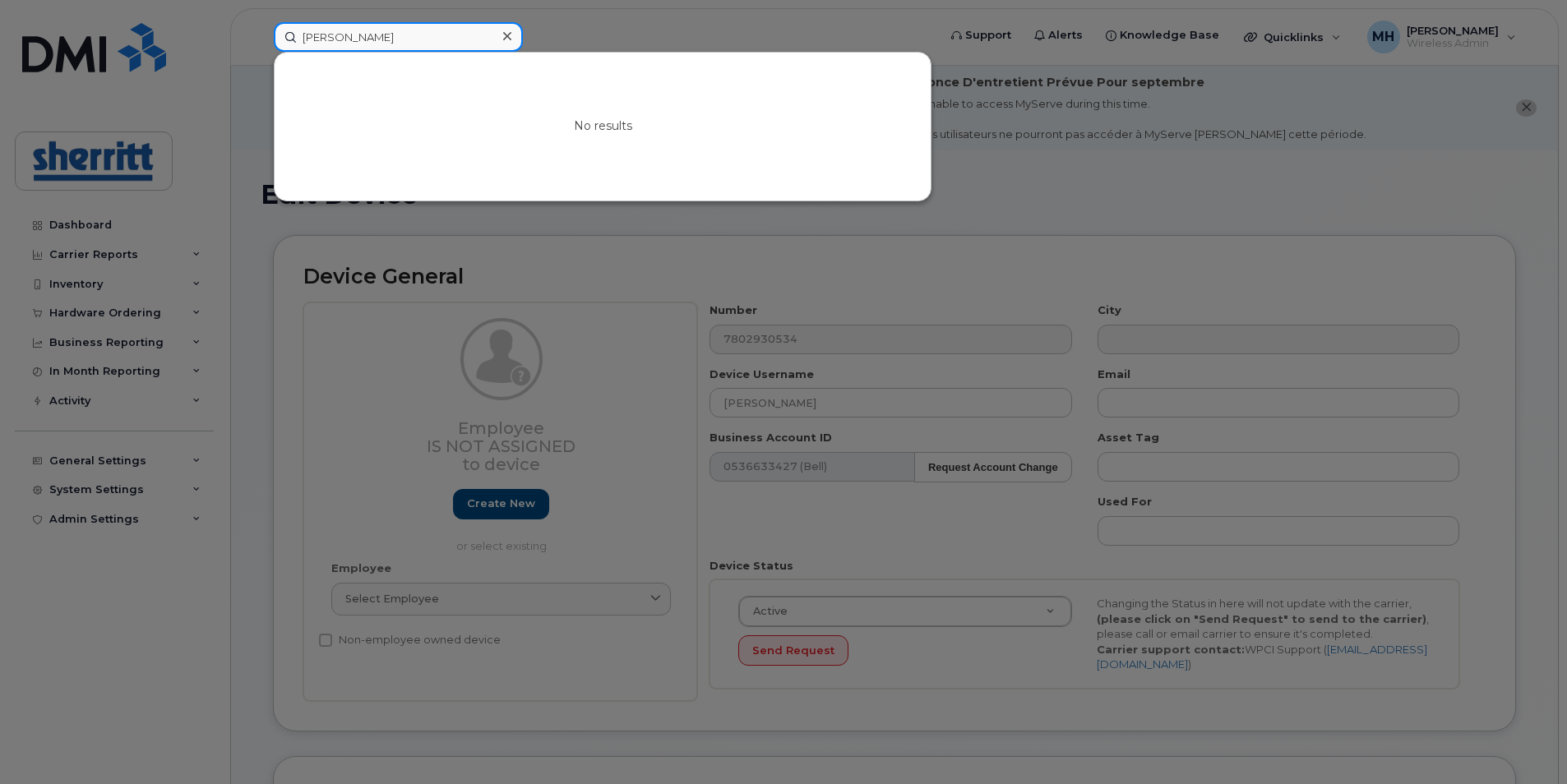
type input "[PERSON_NAME]"
click at [505, 36] on icon at bounding box center [507, 37] width 8 height 13
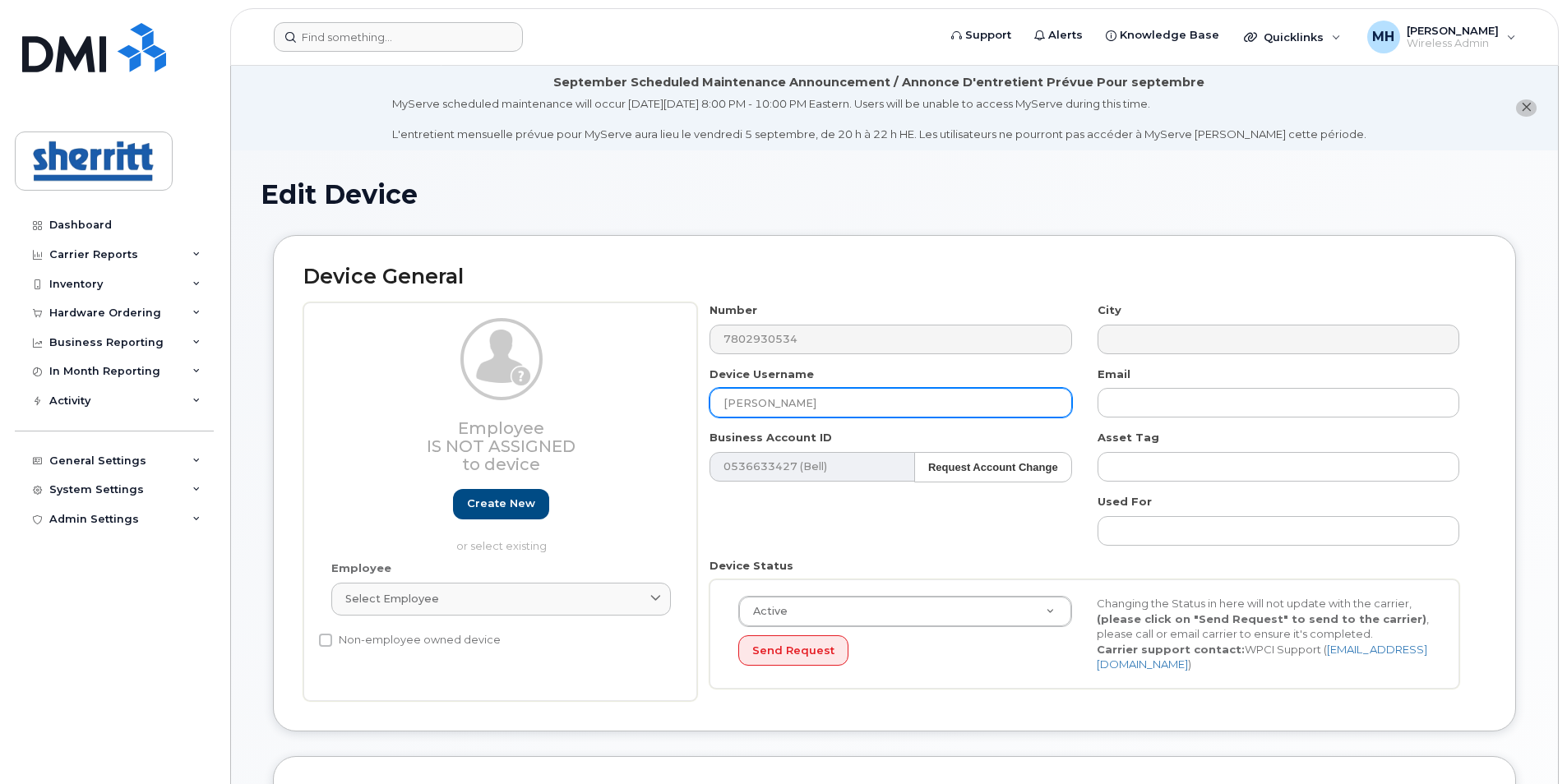
click at [873, 399] on input "[PERSON_NAME]" at bounding box center [890, 402] width 361 height 30
drag, startPoint x: 873, startPoint y: 399, endPoint x: 651, endPoint y: 393, distance: 222.1
click at [651, 393] on div "Employee Is not assigned to device Create new or select existing Employee Selec…" at bounding box center [894, 501] width 1182 height 399
paste input "[PERSON_NAME]"
click at [727, 401] on input "[PERSON_NAME]" at bounding box center [890, 402] width 361 height 30
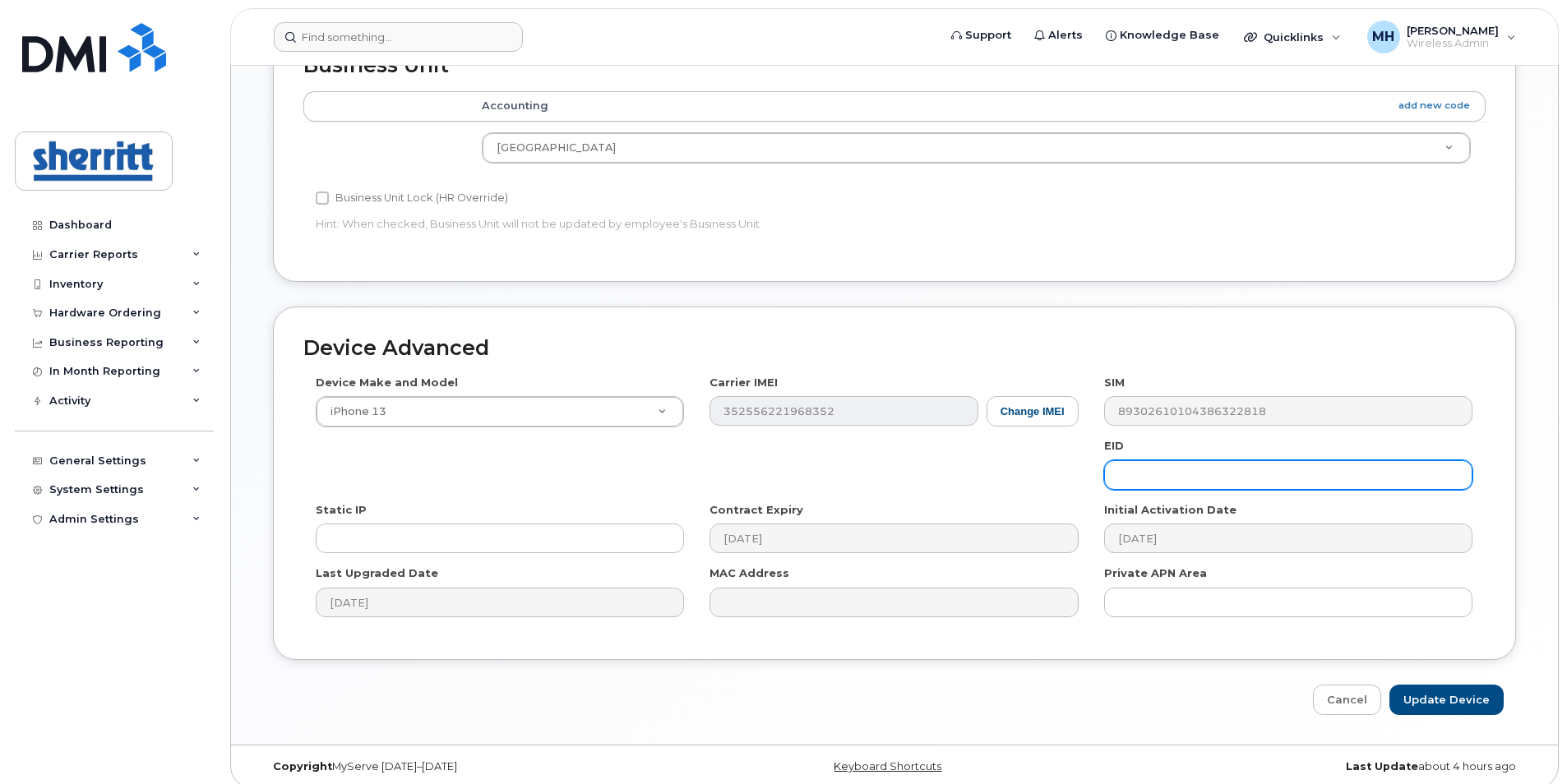
scroll to position [738, 0]
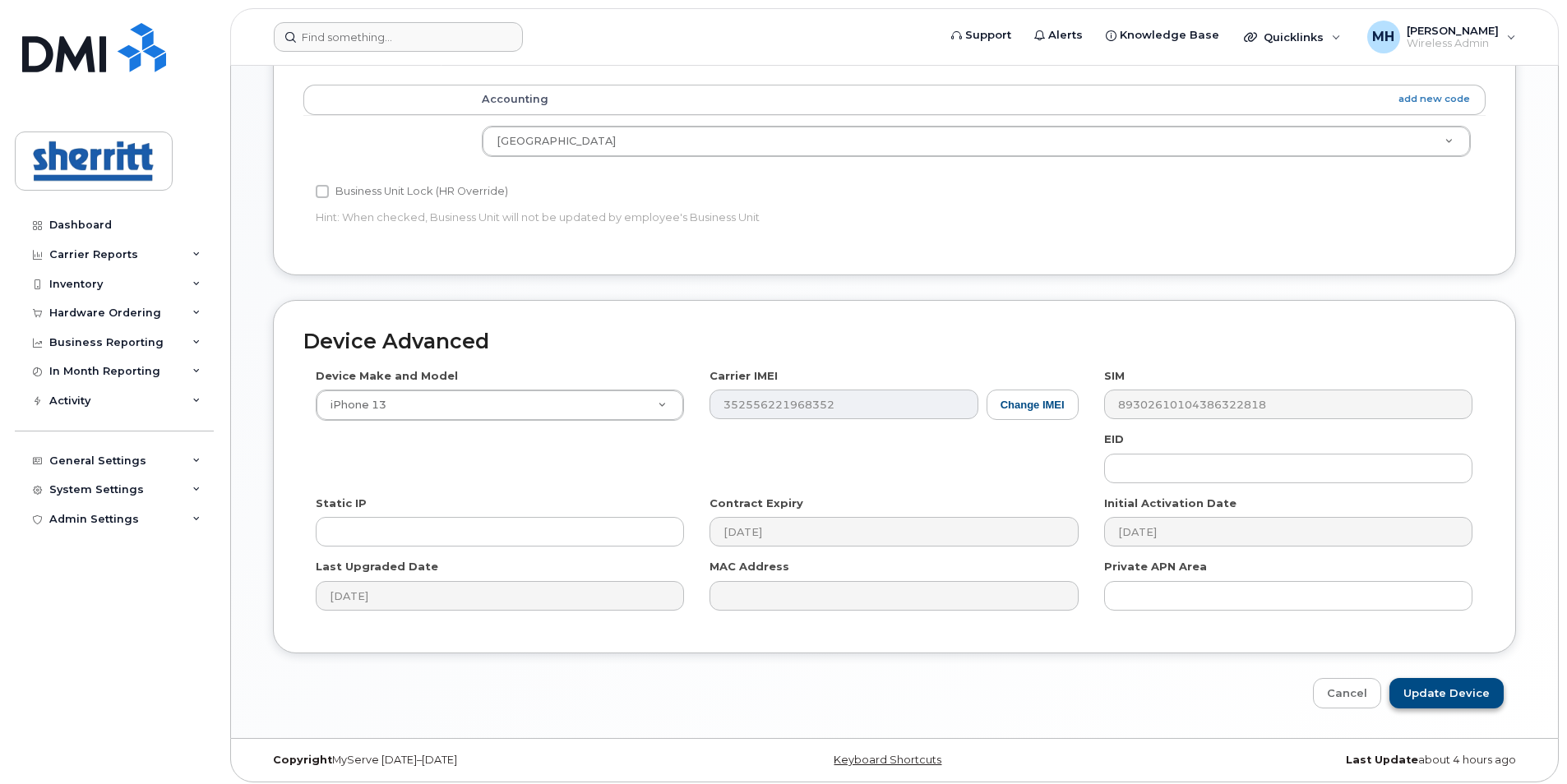
type input "[PERSON_NAME]"
click at [1455, 686] on input "Update Device" at bounding box center [1446, 693] width 114 height 30
type input "Saving..."
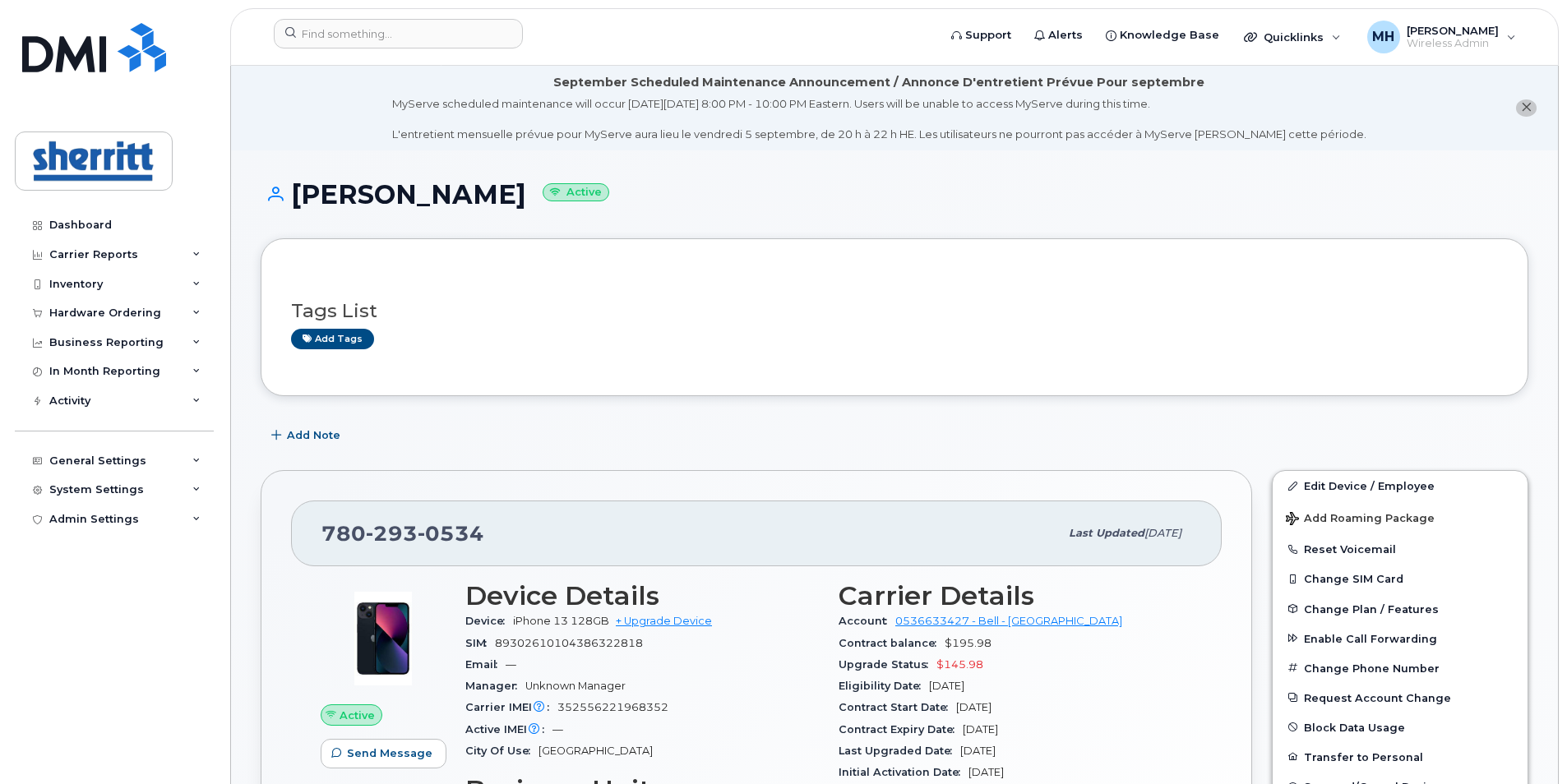
click at [210, 35] on div "Dashboard Carrier Reports Monthly Billing Data Daily Data Pooling Data Behavior…" at bounding box center [111, 392] width 222 height 784
click at [436, 32] on input at bounding box center [398, 34] width 249 height 30
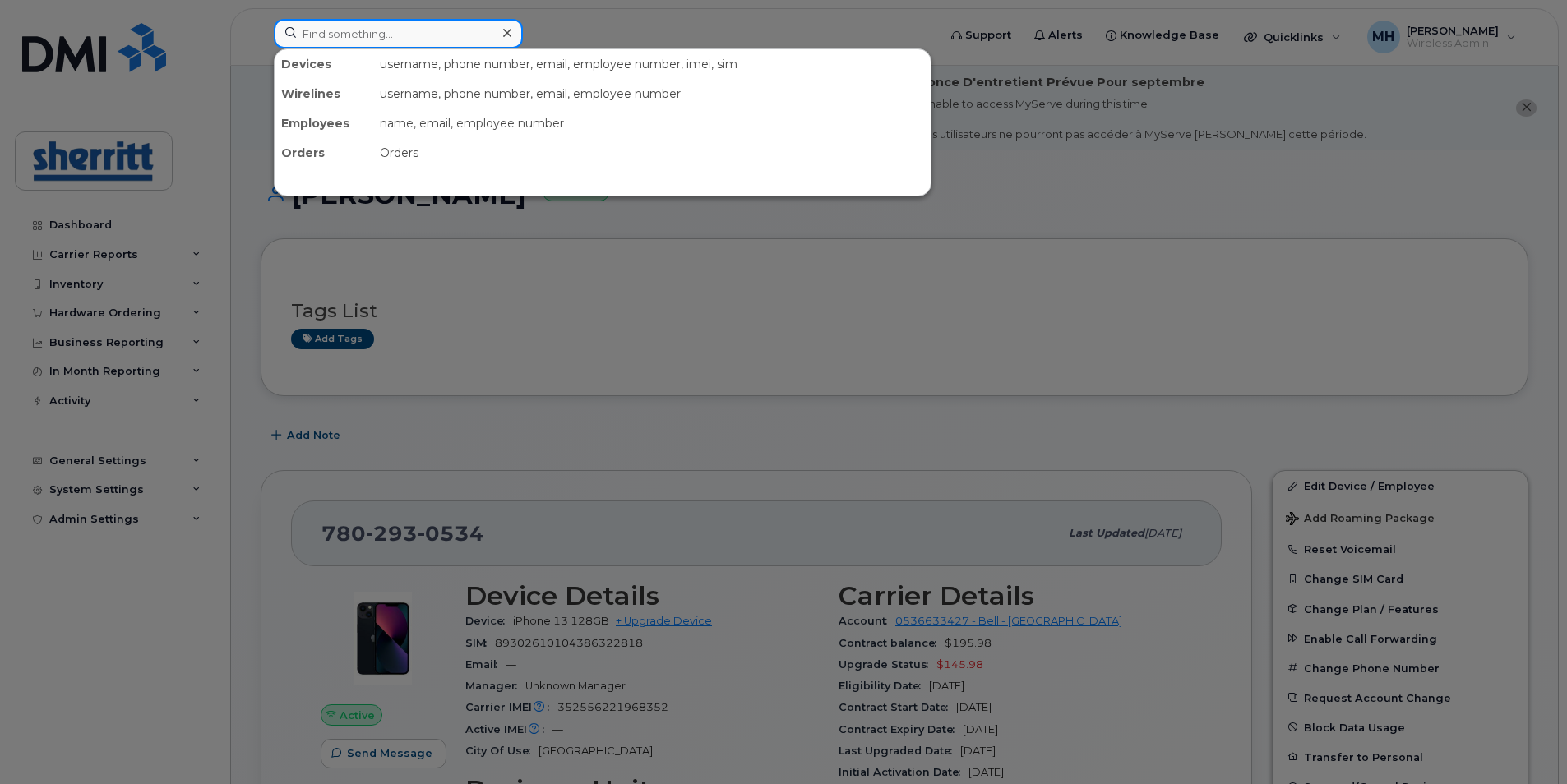
click at [403, 43] on input at bounding box center [398, 34] width 249 height 30
paste input "[PHONE_NUMBER]"
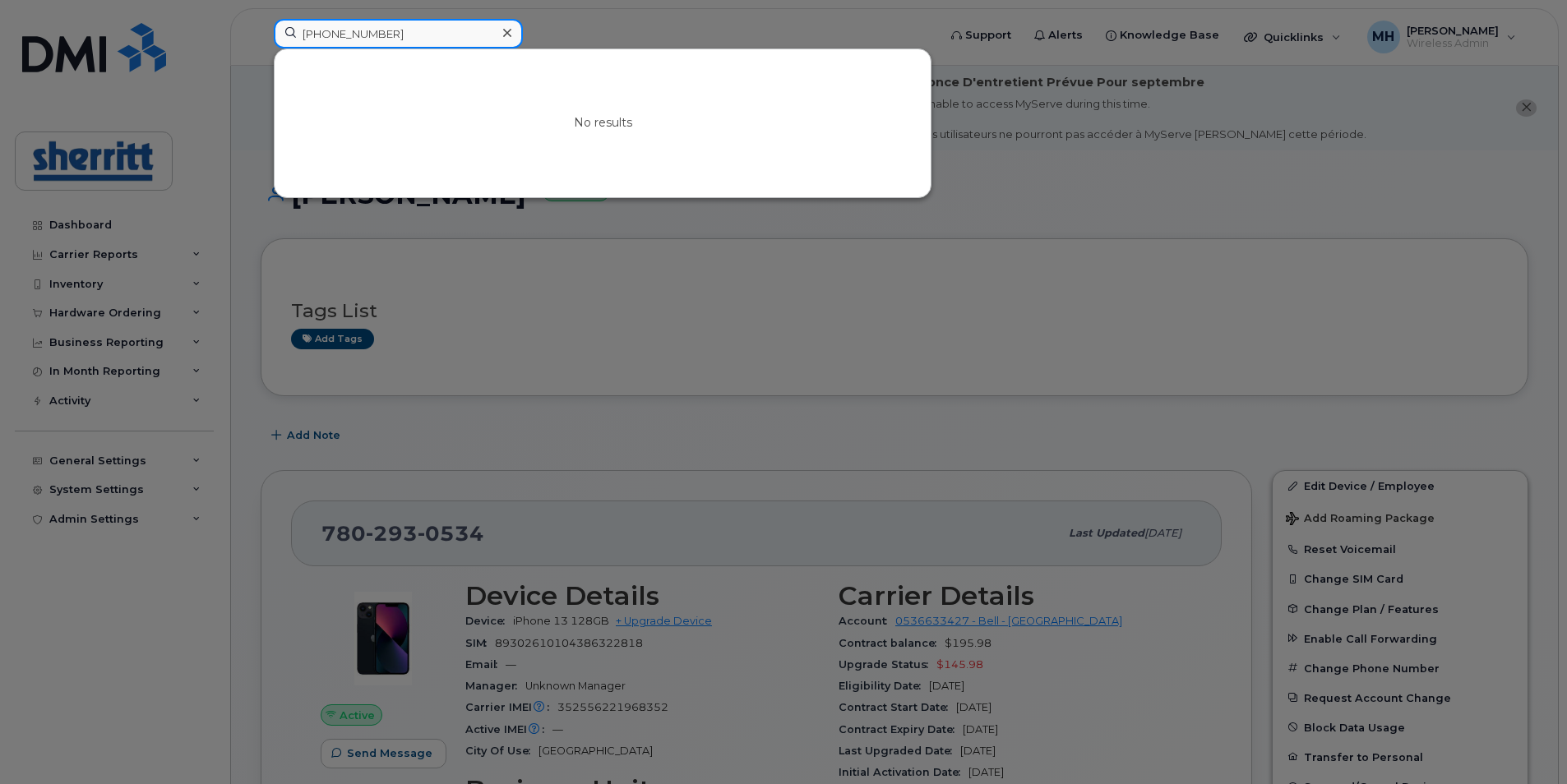
click at [344, 33] on input "[PHONE_NUMBER]" at bounding box center [398, 34] width 249 height 30
click at [322, 36] on input "+1(647216-1031" at bounding box center [398, 34] width 249 height 30
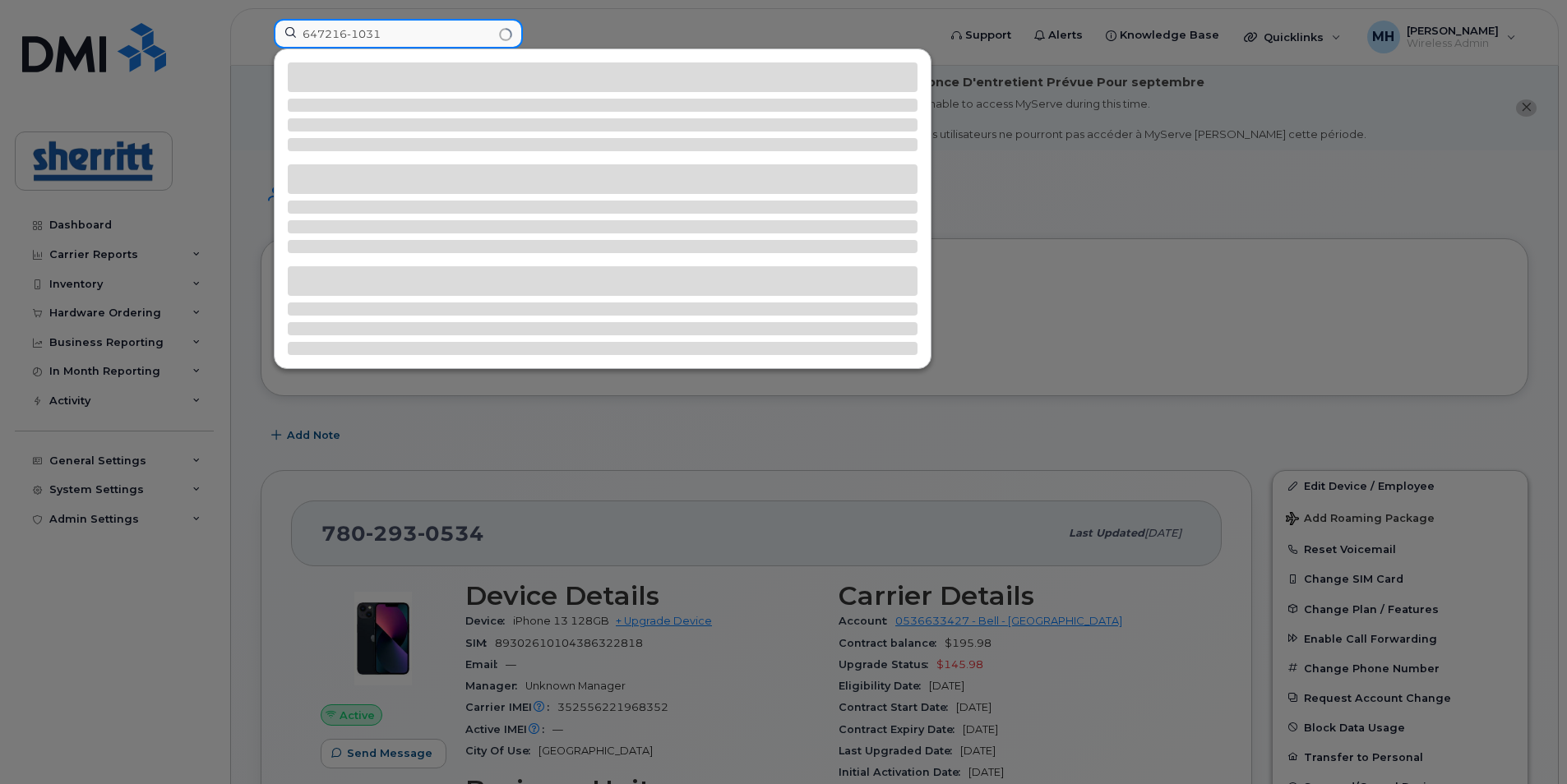
click at [355, 35] on input "647216-1031" at bounding box center [398, 34] width 249 height 30
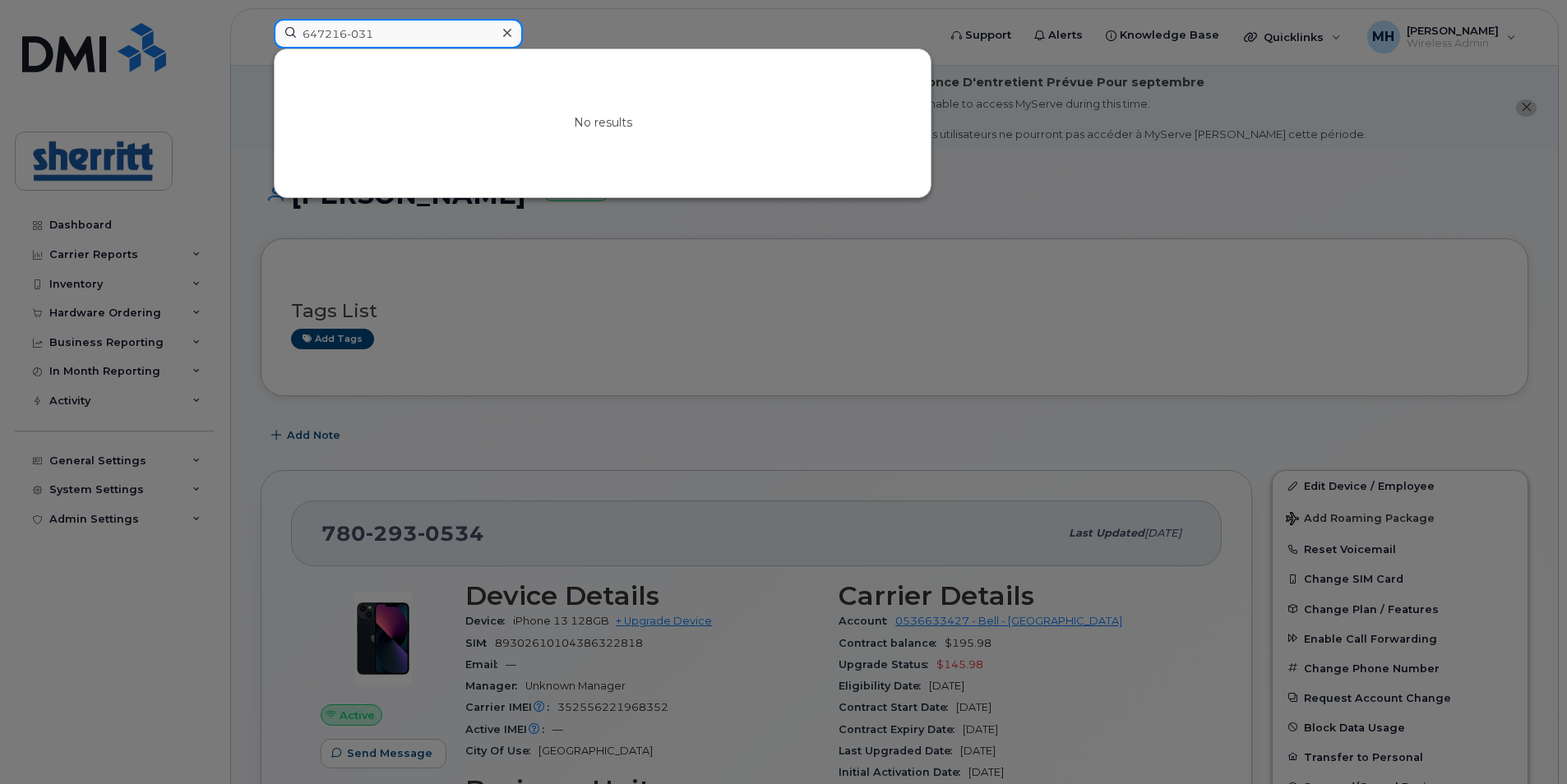
drag, startPoint x: 381, startPoint y: 34, endPoint x: 260, endPoint y: 38, distance: 121.1
click at [261, 38] on div "647216-031 No results" at bounding box center [601, 37] width 679 height 37
paste input "+1(647)216-1"
click at [346, 37] on input "[PHONE_NUMBER]" at bounding box center [398, 34] width 249 height 30
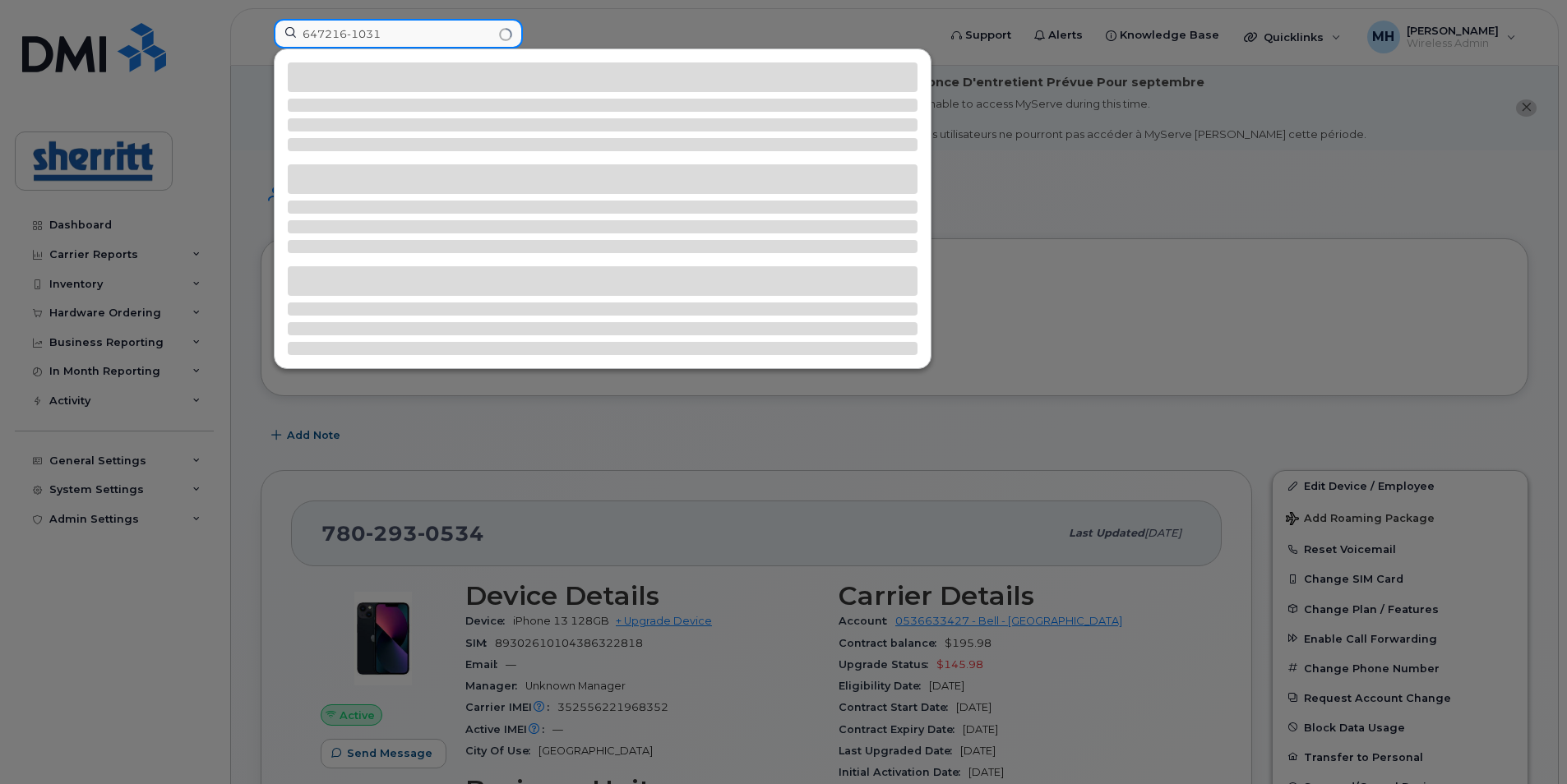
click at [355, 30] on input "647216-1031" at bounding box center [398, 34] width 249 height 30
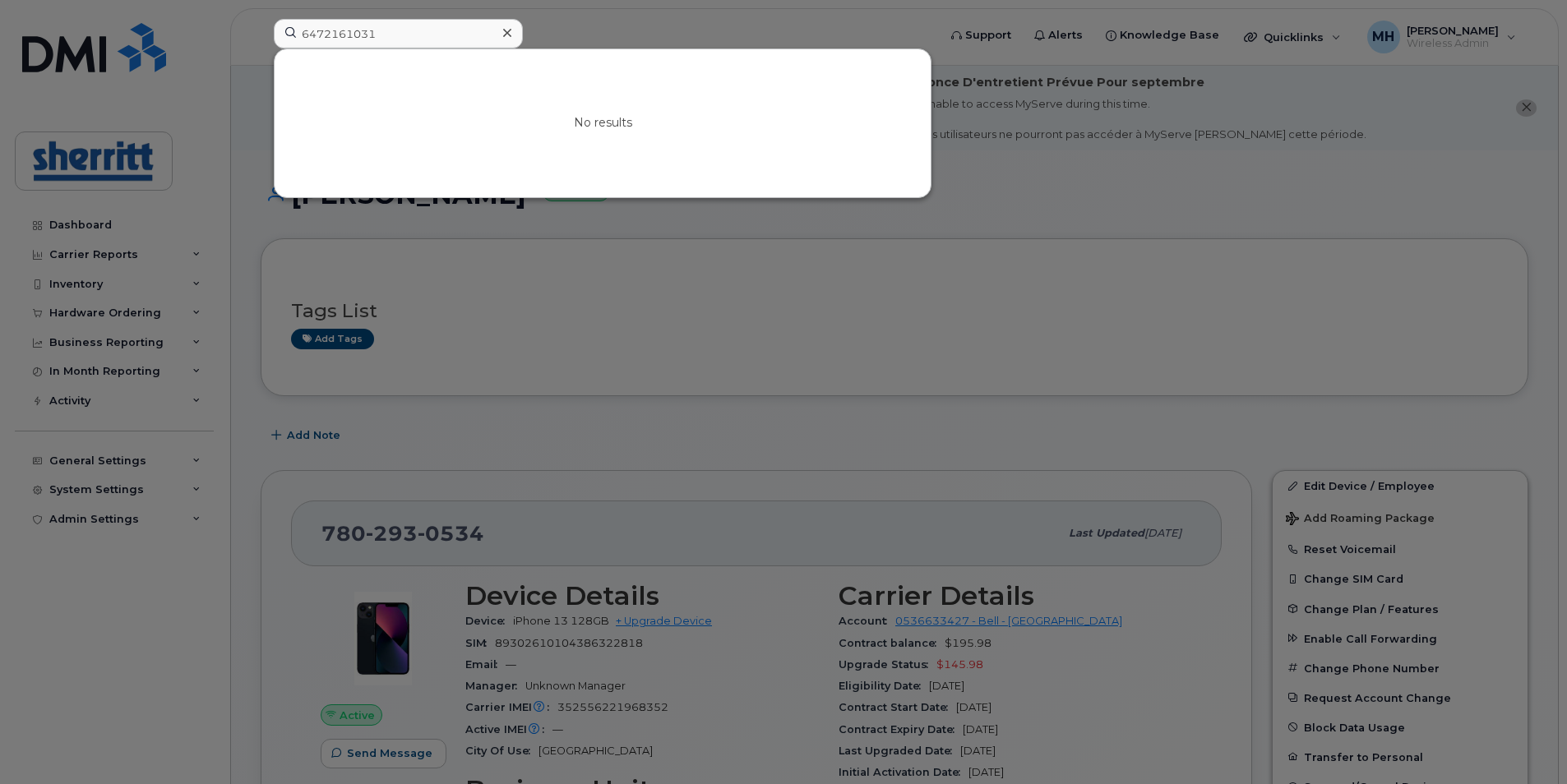
click at [723, 387] on div at bounding box center [784, 392] width 1567 height 784
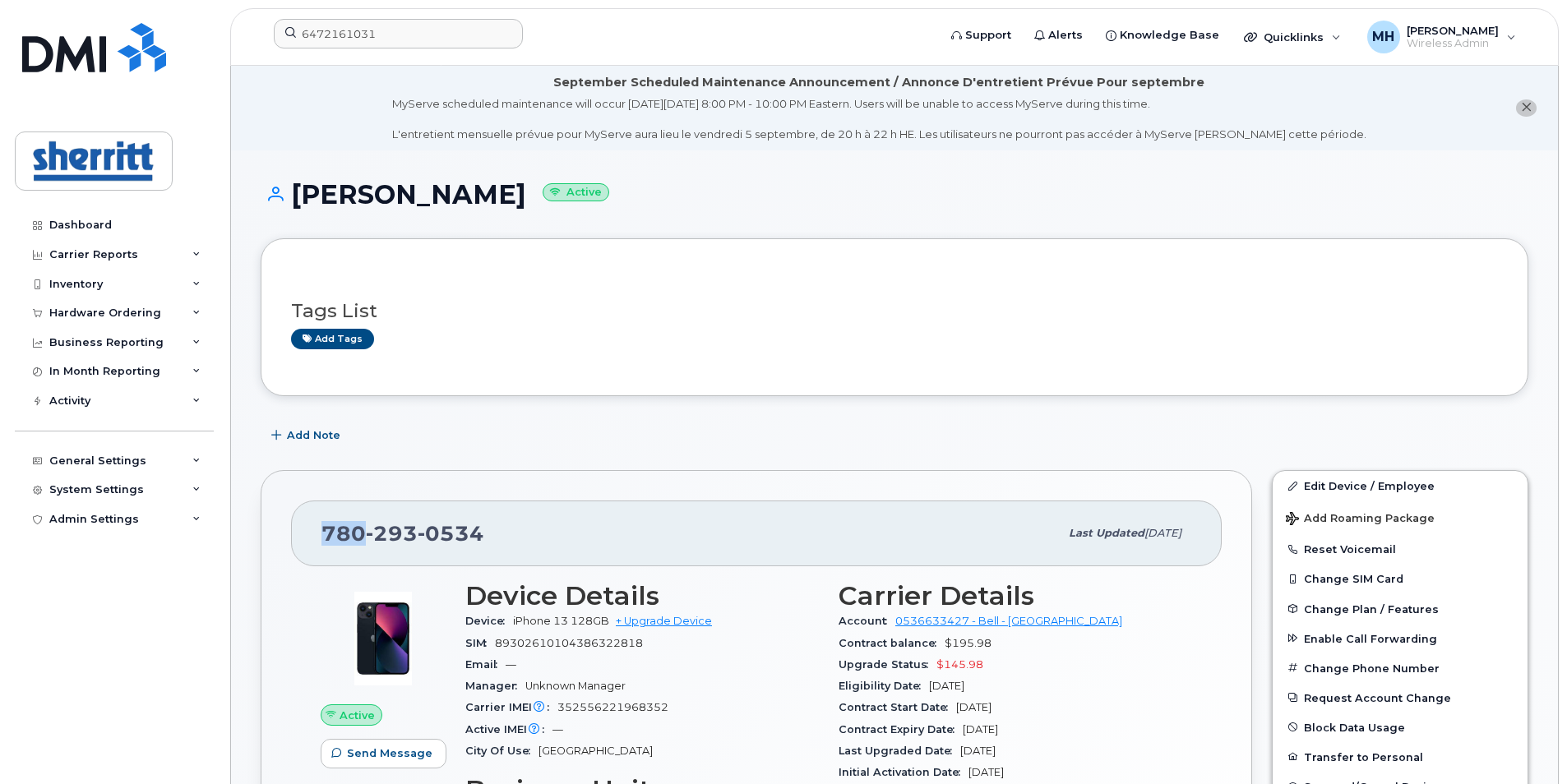
drag, startPoint x: 361, startPoint y: 531, endPoint x: 328, endPoint y: 528, distance: 33.1
click at [328, 528] on span "780 293 0534" at bounding box center [403, 533] width 162 height 24
copy span "780"
drag, startPoint x: 413, startPoint y: 534, endPoint x: 378, endPoint y: 531, distance: 35.1
click at [378, 531] on span "293" at bounding box center [391, 533] width 52 height 24
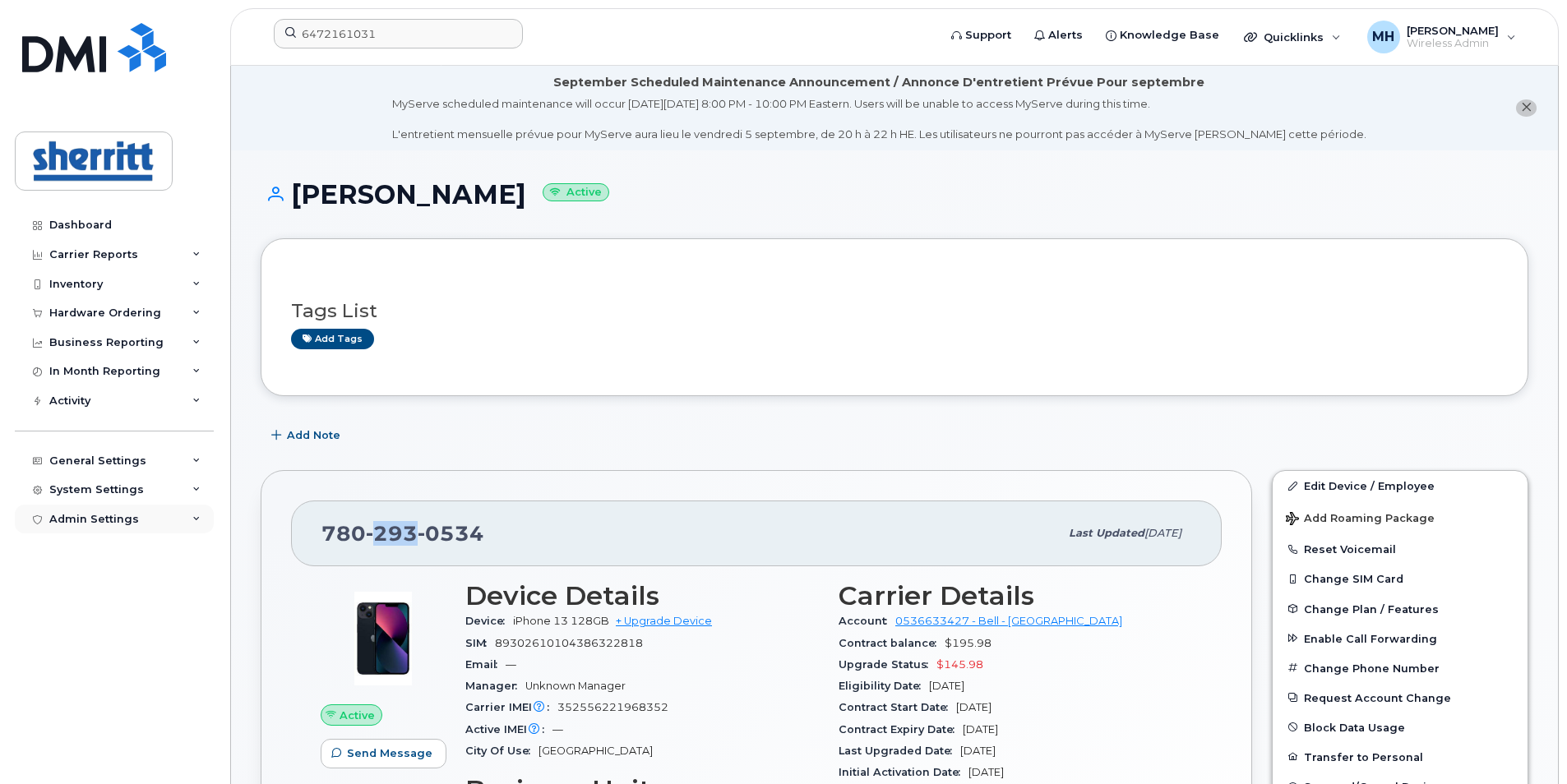
copy span "293"
drag, startPoint x: 487, startPoint y: 534, endPoint x: 427, endPoint y: 529, distance: 60.2
click at [427, 529] on div "780 293 0534" at bounding box center [691, 533] width 738 height 35
copy span "0534"
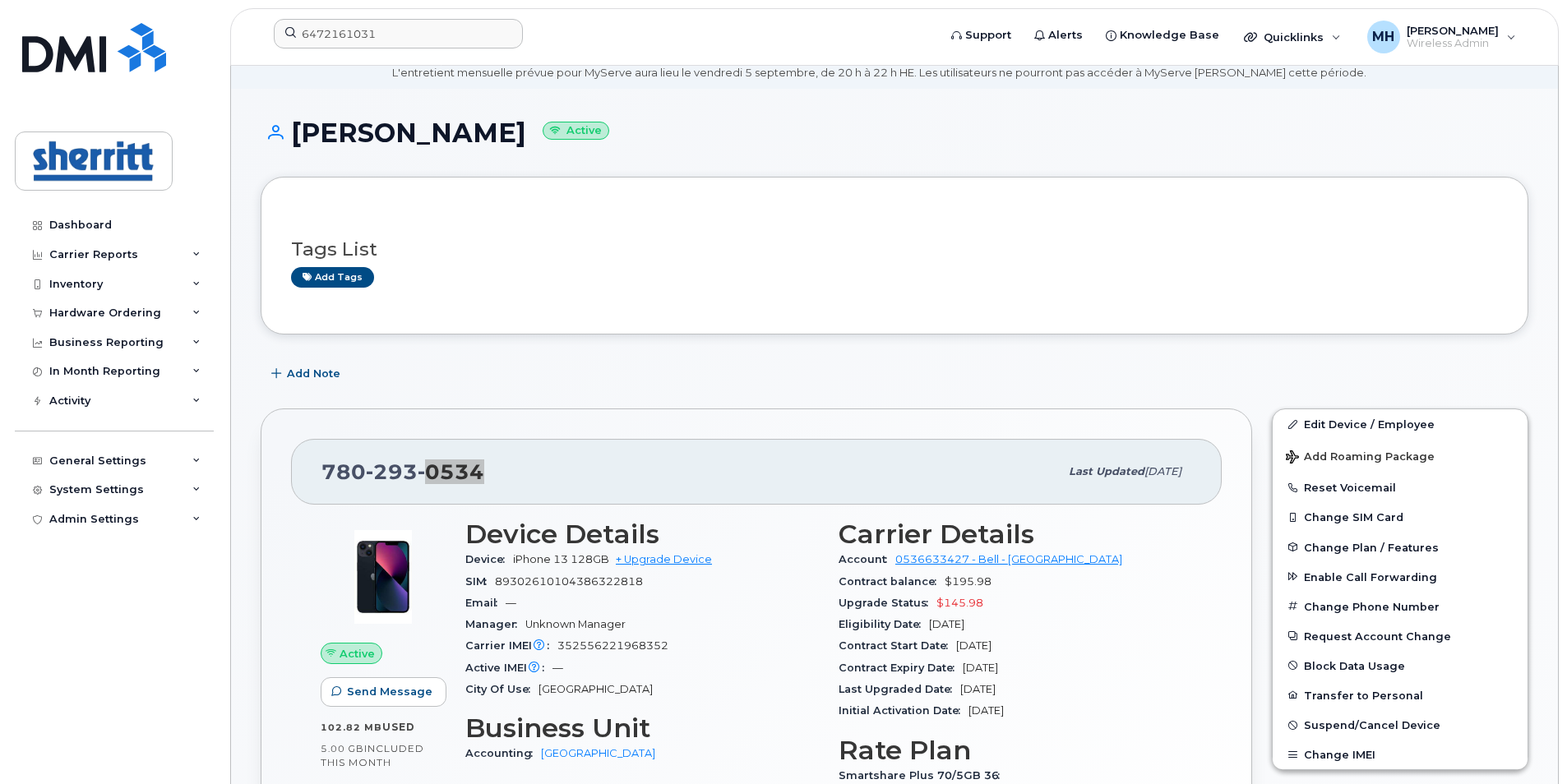
scroll to position [83, 0]
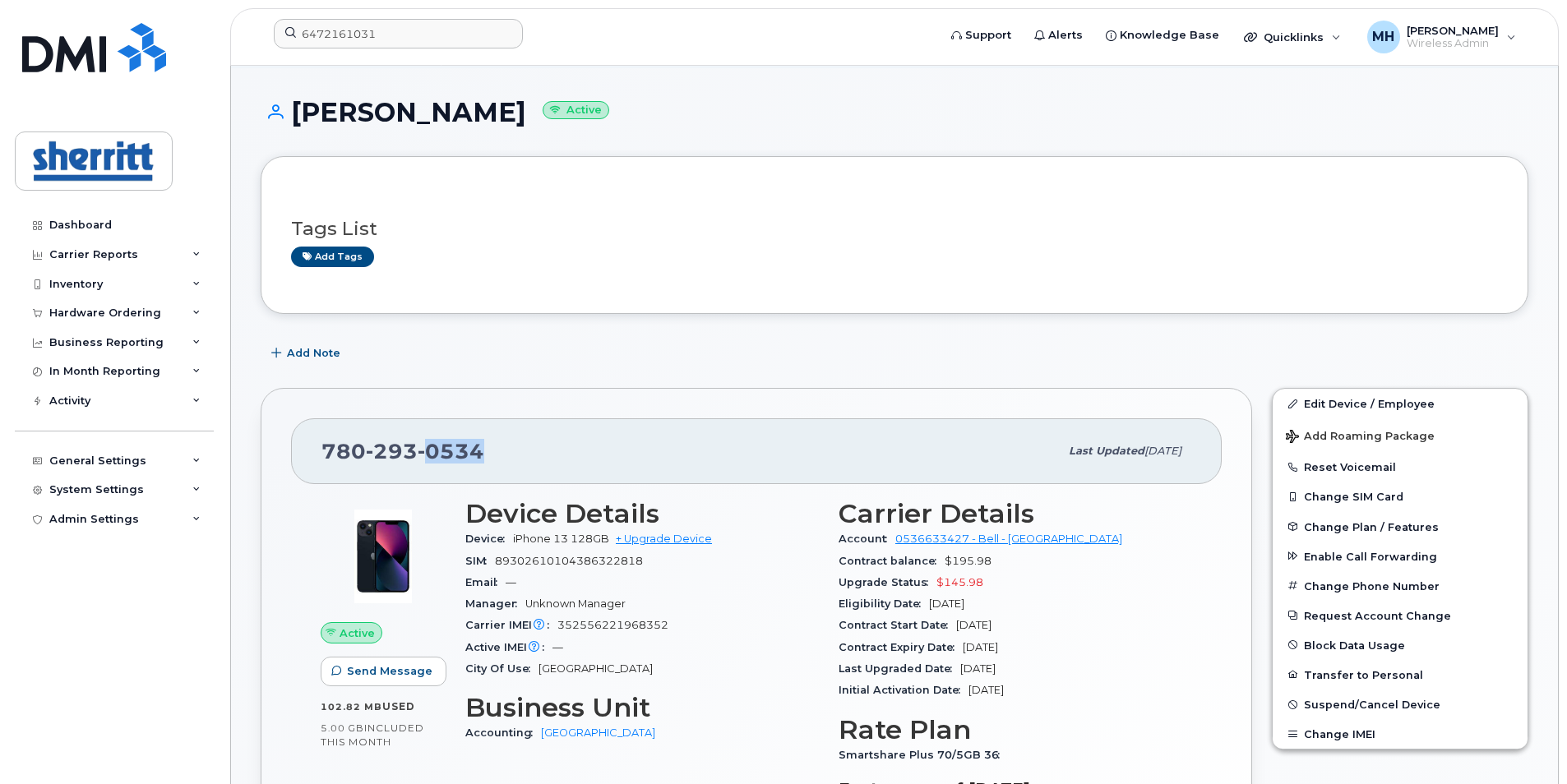
click at [656, 454] on div "780 293 0534" at bounding box center [691, 451] width 738 height 35
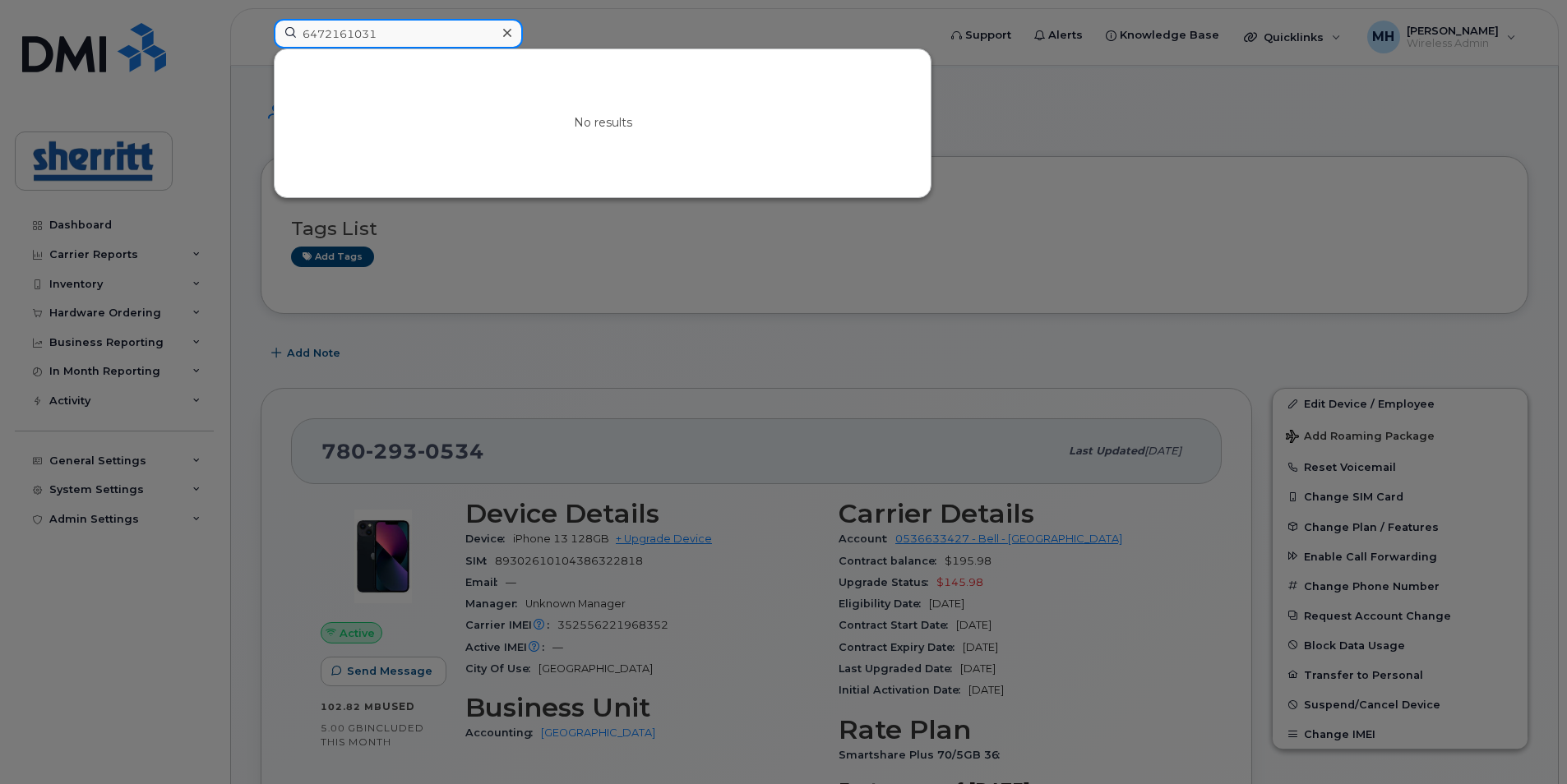
drag, startPoint x: 418, startPoint y: 35, endPoint x: 288, endPoint y: 28, distance: 130.2
click at [288, 28] on input "6472161031" at bounding box center [398, 34] width 249 height 30
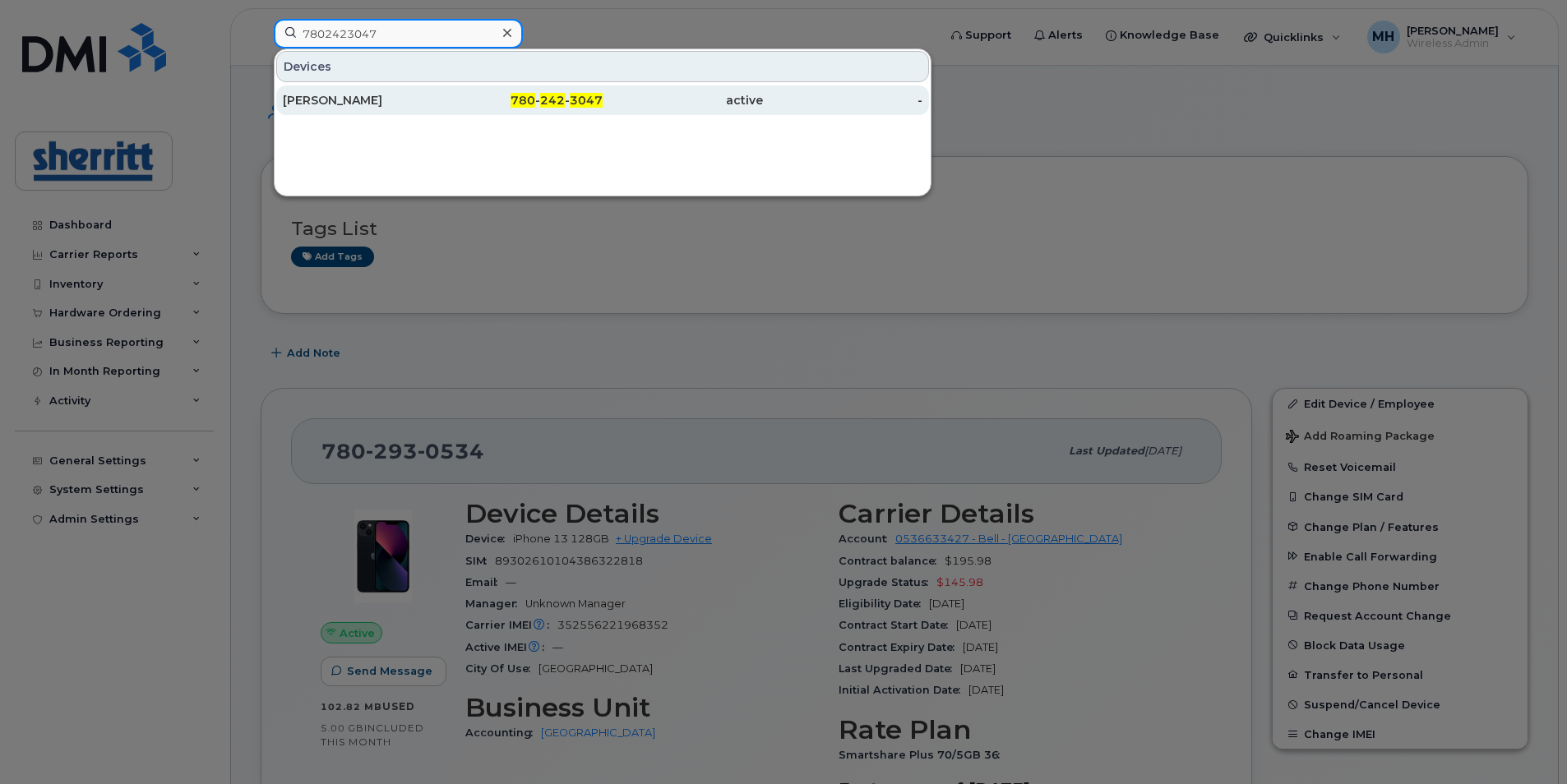
type input "7802423047"
click at [520, 100] on span "780" at bounding box center [523, 100] width 24 height 15
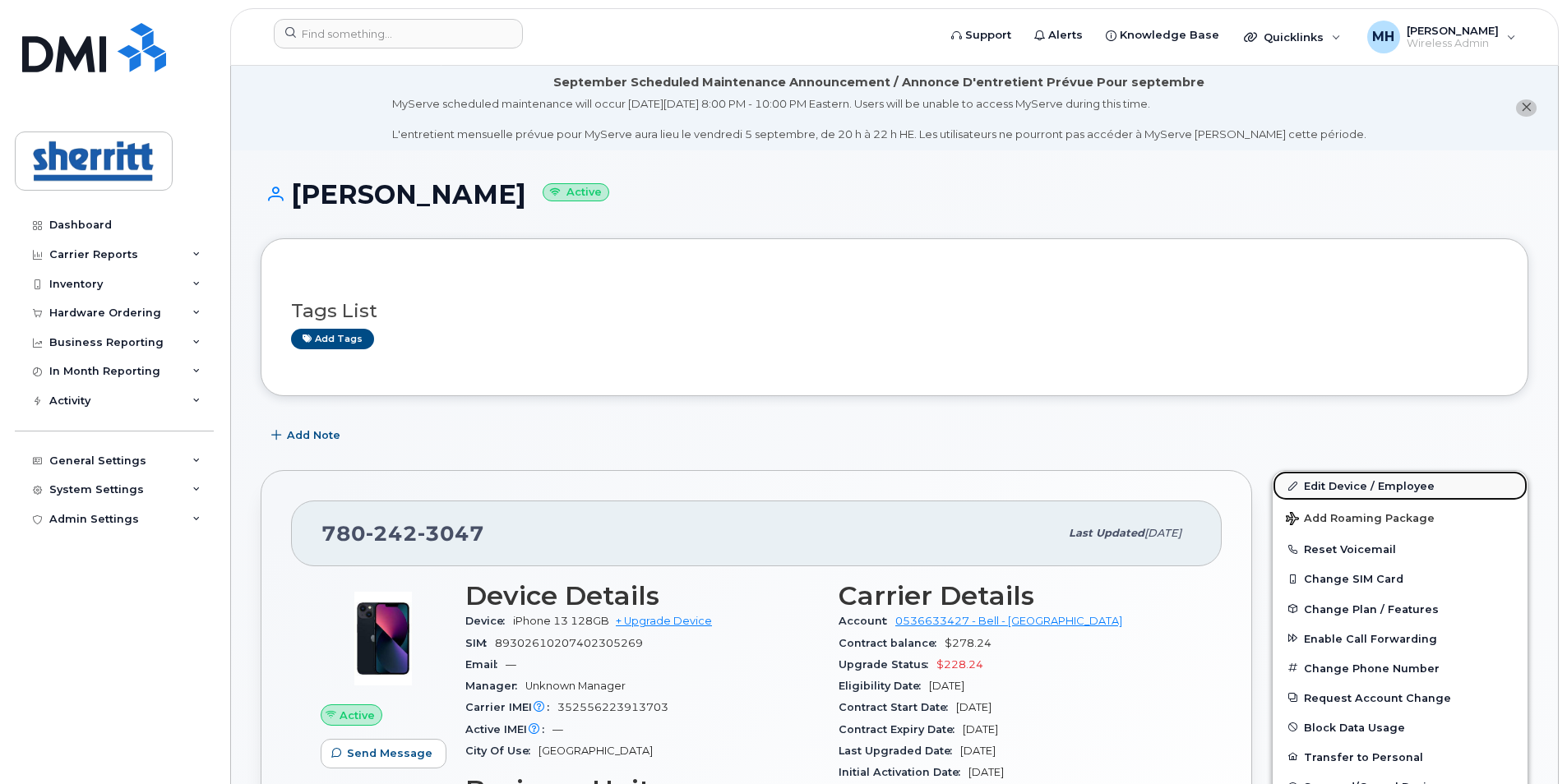
click at [1392, 481] on link "Edit Device / Employee" at bounding box center [1400, 486] width 255 height 30
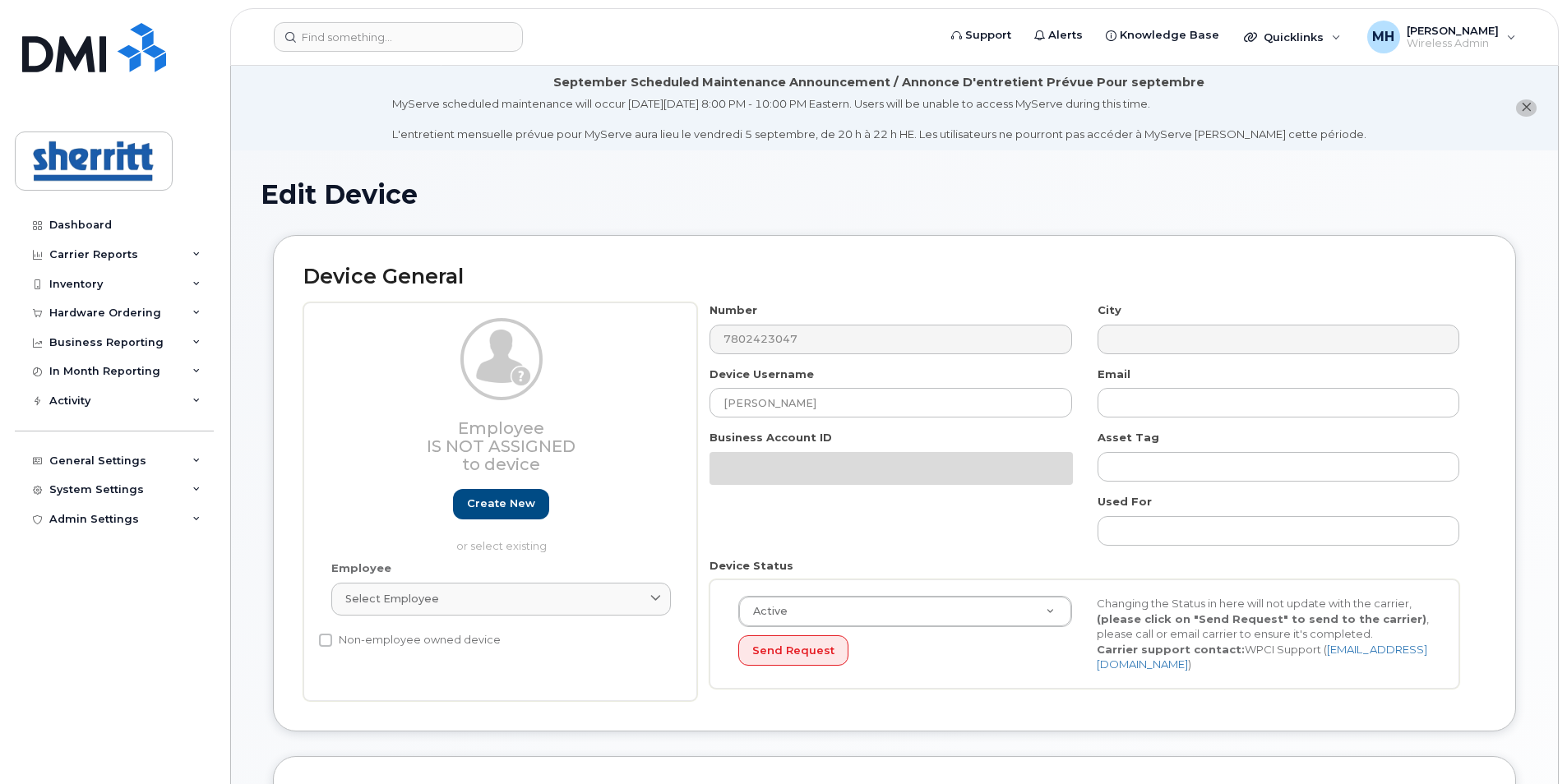
select select "5680457"
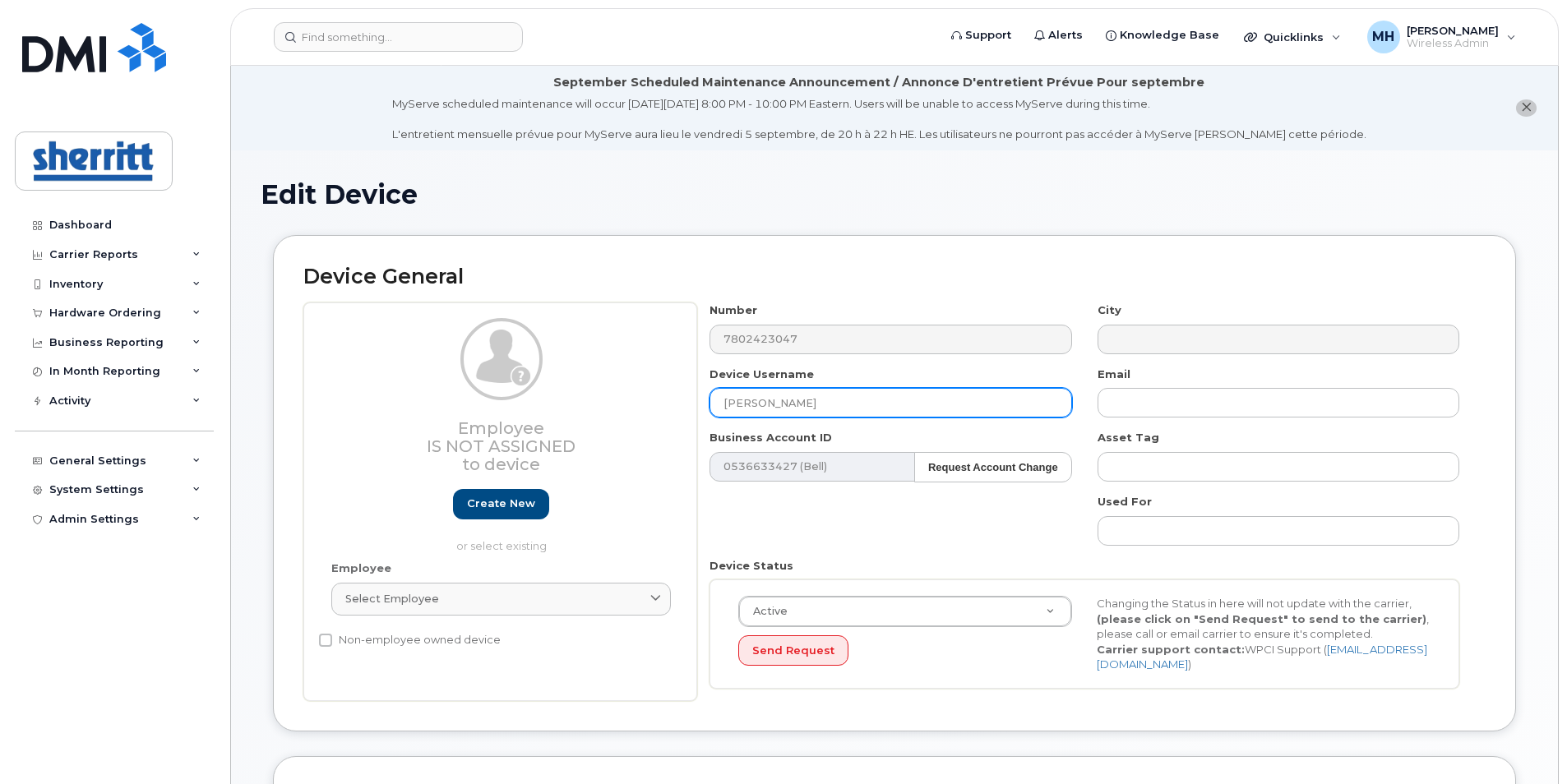
click at [865, 395] on input "[PERSON_NAME]" at bounding box center [890, 402] width 361 height 30
click at [858, 397] on input "[PERSON_NAME]" at bounding box center [890, 402] width 361 height 30
drag, startPoint x: 798, startPoint y: 406, endPoint x: 720, endPoint y: 403, distance: 78.1
click at [720, 403] on input "[PERSON_NAME]" at bounding box center [890, 402] width 361 height 30
paste input "dam Ali"
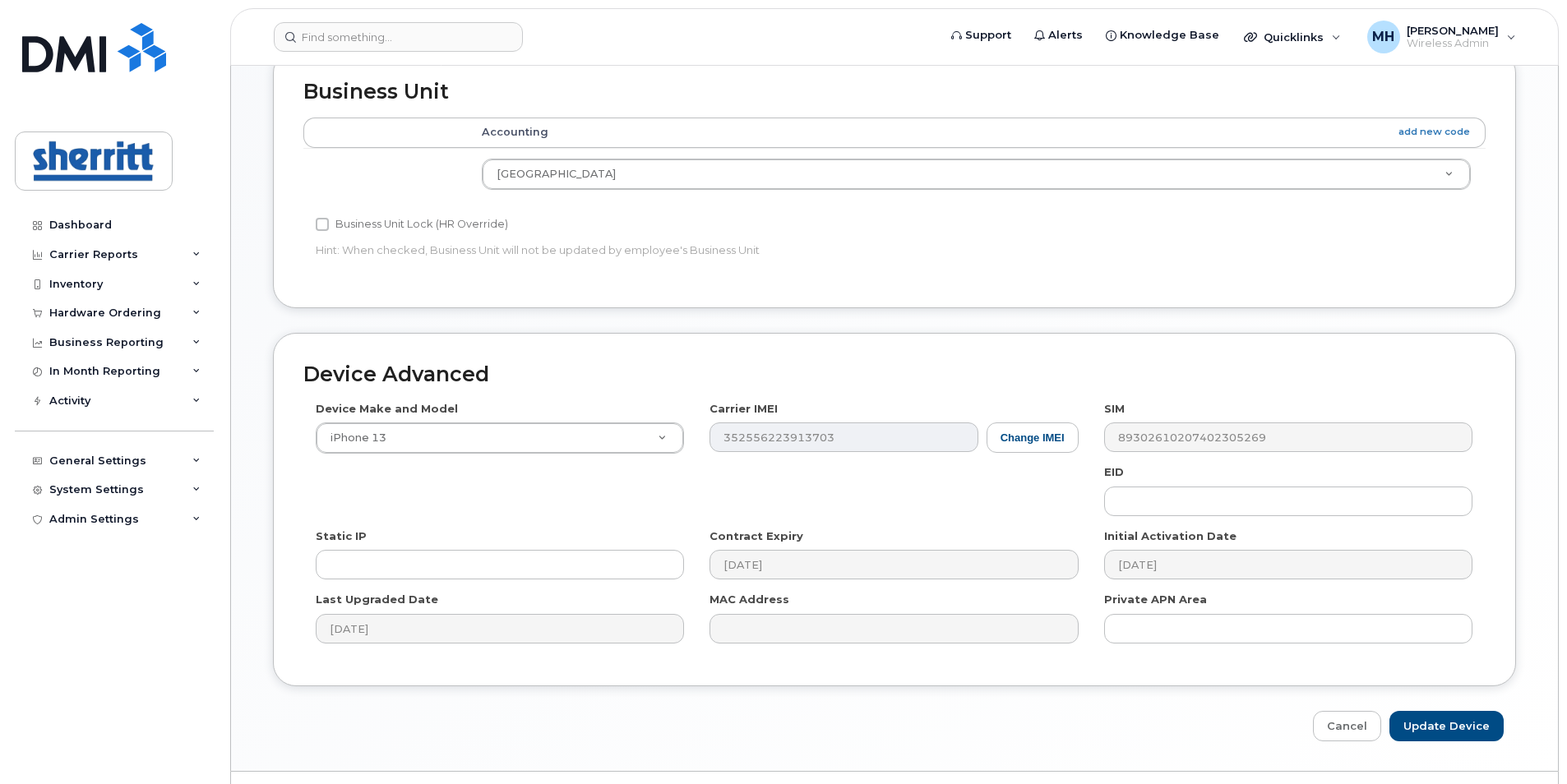
scroll to position [738, 0]
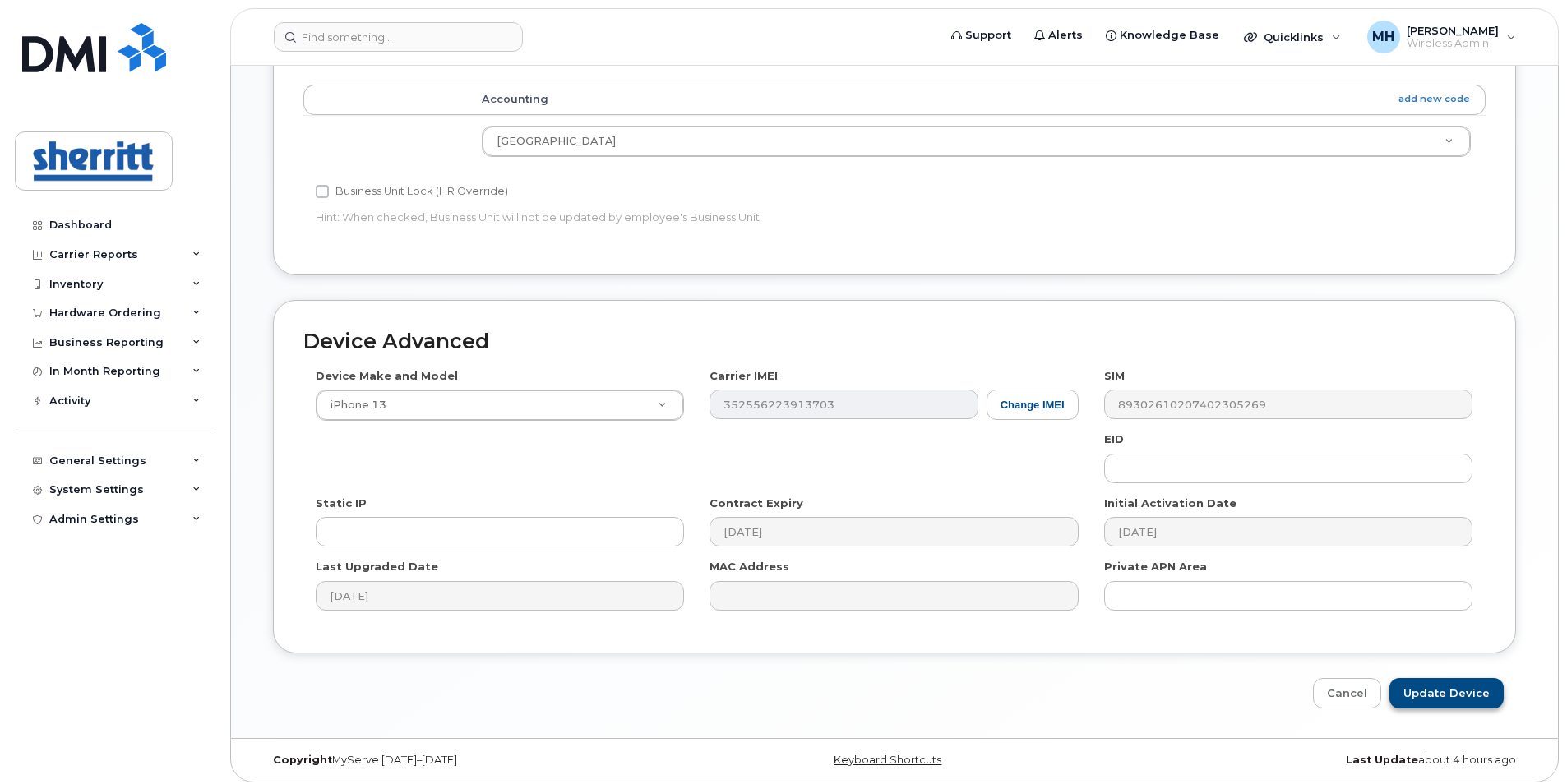
type input "[PERSON_NAME]"
click at [1485, 682] on input "Update Device" at bounding box center [1446, 693] width 114 height 30
type input "Saving..."
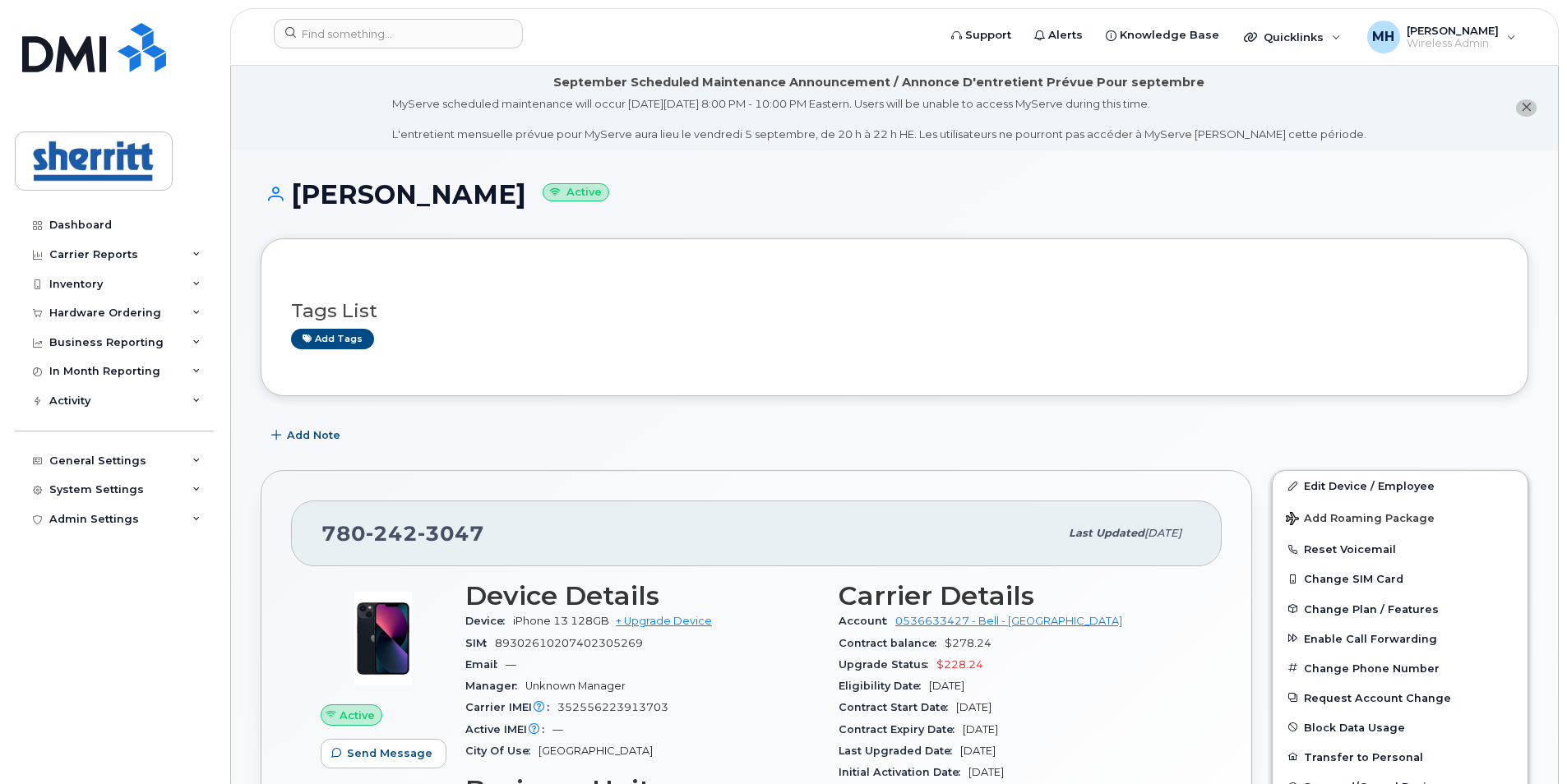
scroll to position [83, 0]
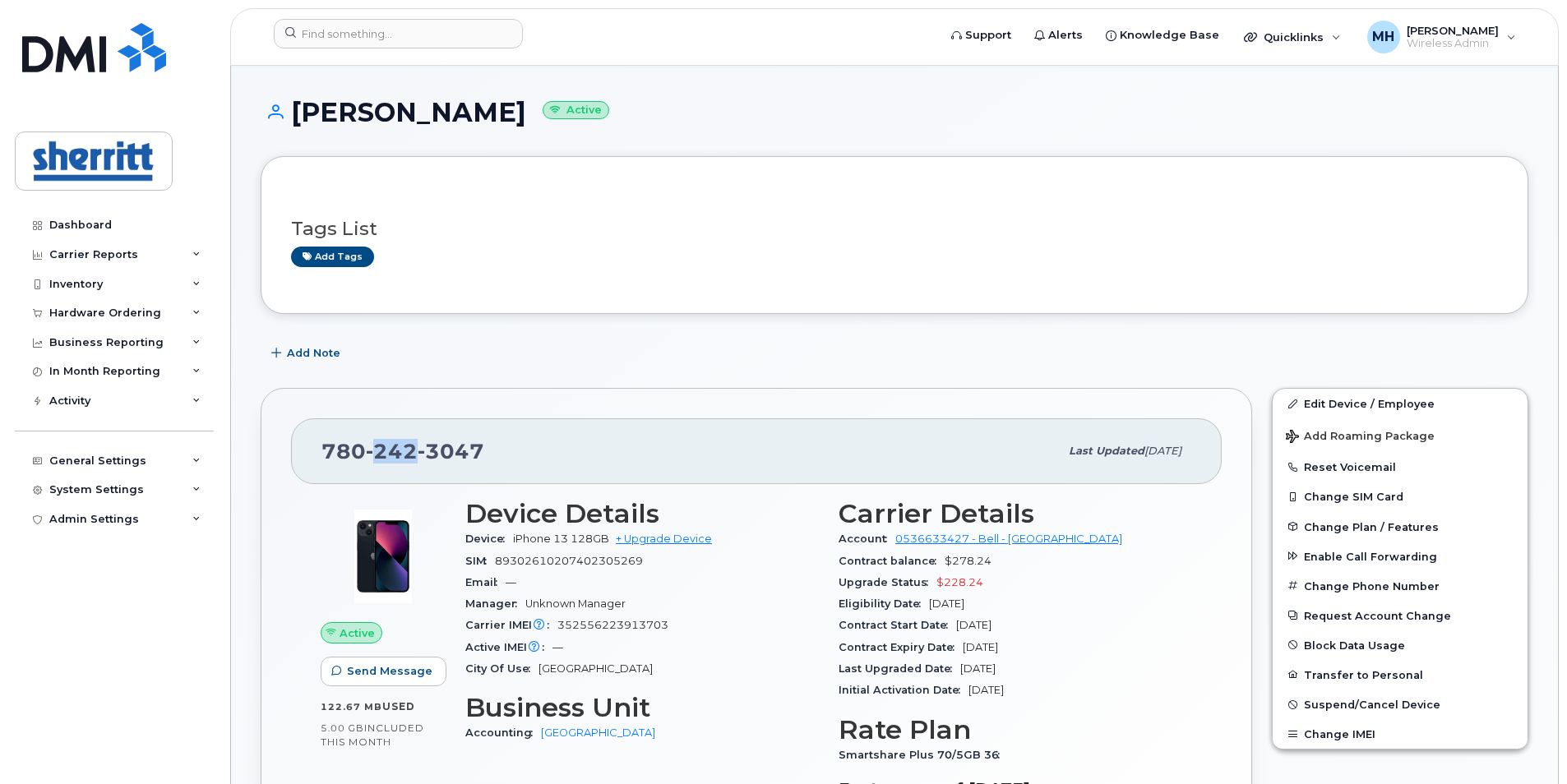
drag, startPoint x: 412, startPoint y: 454, endPoint x: 379, endPoint y: 447, distance: 33.7
click at [379, 447] on span "242" at bounding box center [391, 451] width 52 height 24
copy span "242"
drag, startPoint x: 480, startPoint y: 449, endPoint x: 432, endPoint y: 449, distance: 48.0
click at [431, 449] on span "3047" at bounding box center [450, 451] width 67 height 24
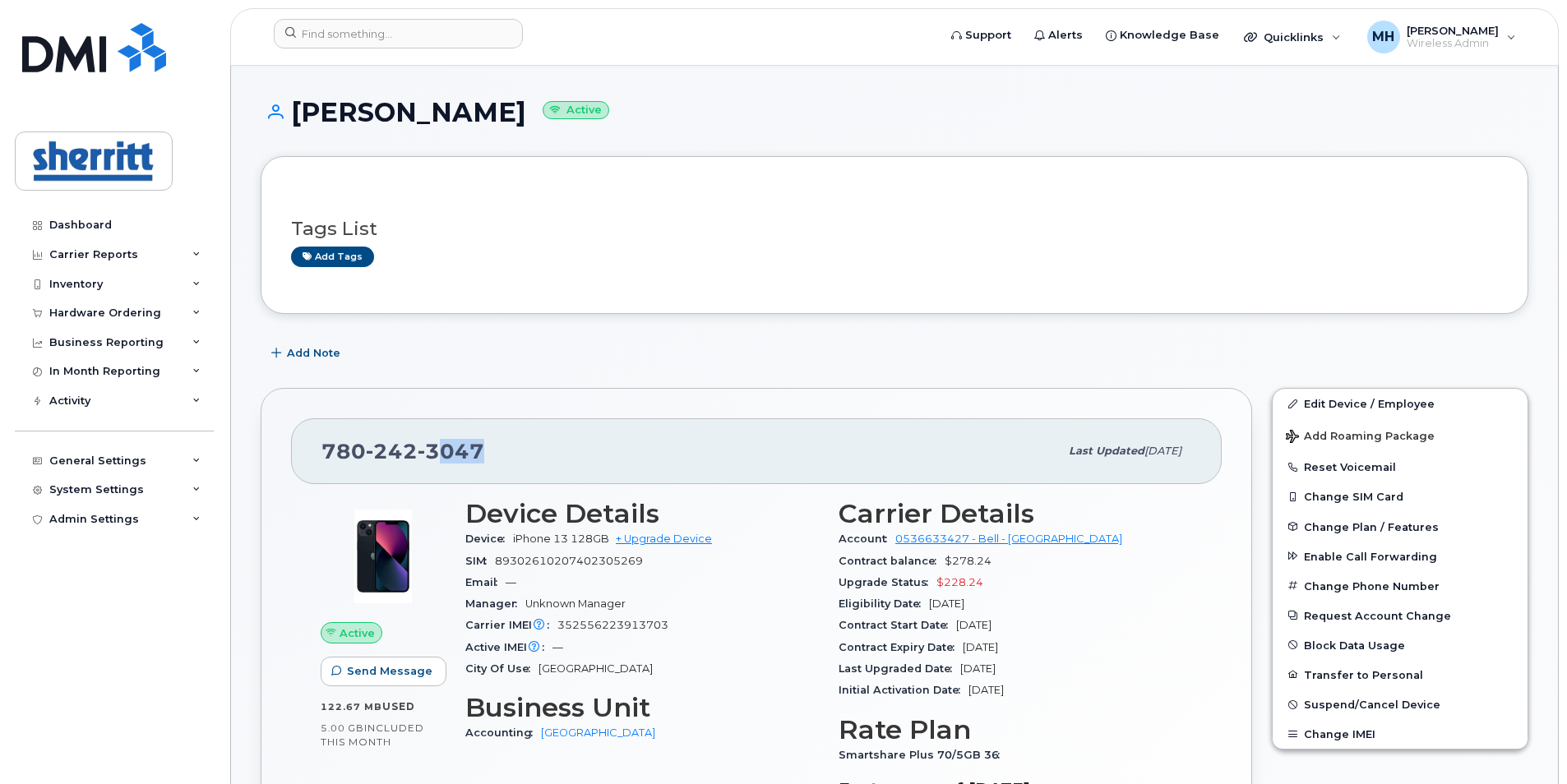
copy span "047"
click at [479, 447] on span "3047" at bounding box center [450, 451] width 67 height 24
drag, startPoint x: 487, startPoint y: 452, endPoint x: 430, endPoint y: 452, distance: 57.0
click at [430, 452] on div "[PHONE_NUMBER]" at bounding box center [691, 451] width 738 height 35
copy span "3047"
